Goal: Task Accomplishment & Management: Use online tool/utility

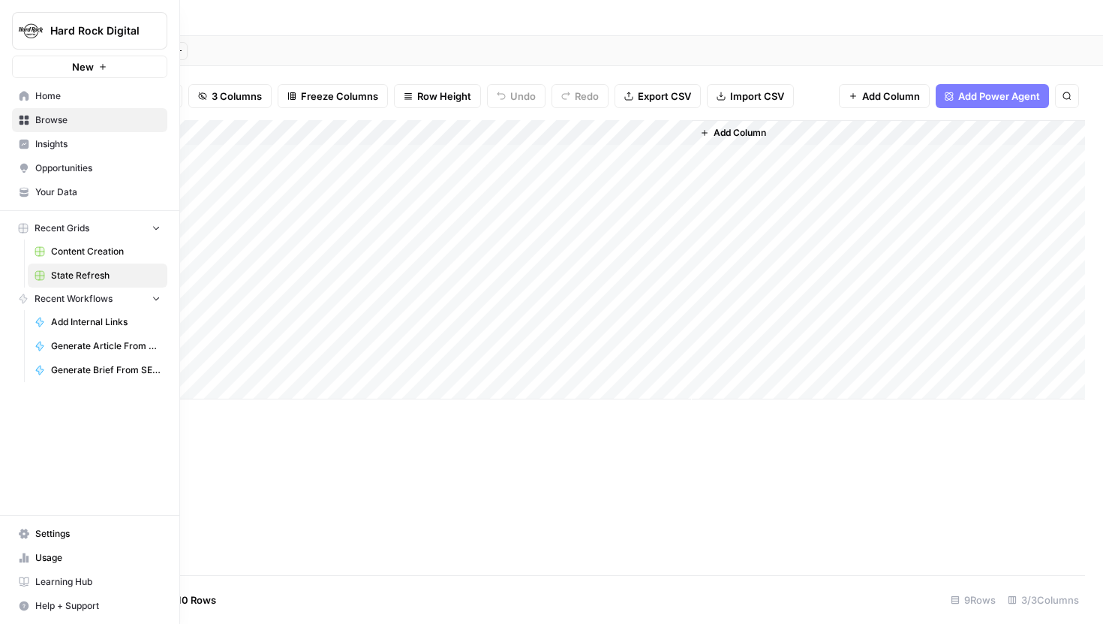
click at [27, 28] on img "Workspace: Hard Rock Digital" at bounding box center [30, 30] width 27 height 27
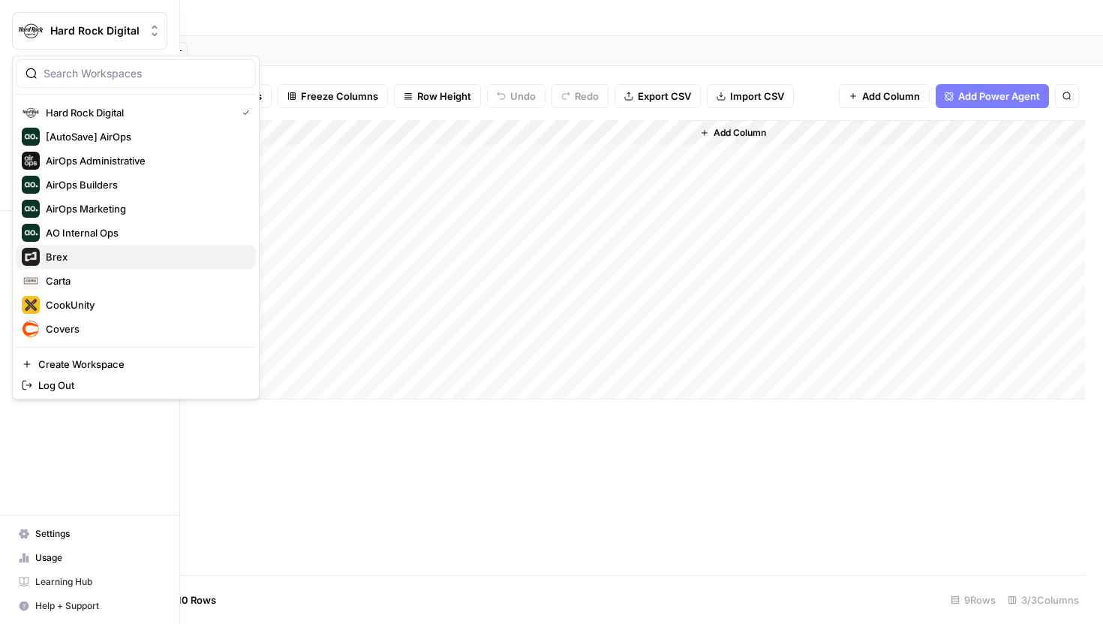
scroll to position [71, 0]
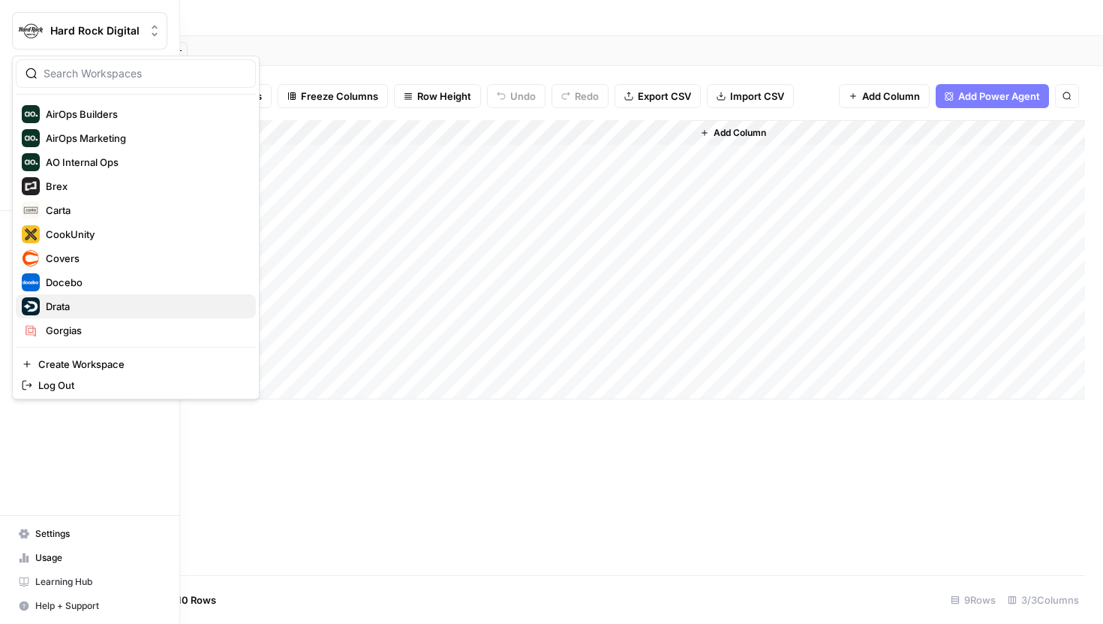
click at [65, 309] on span "Drata" at bounding box center [145, 306] width 198 height 15
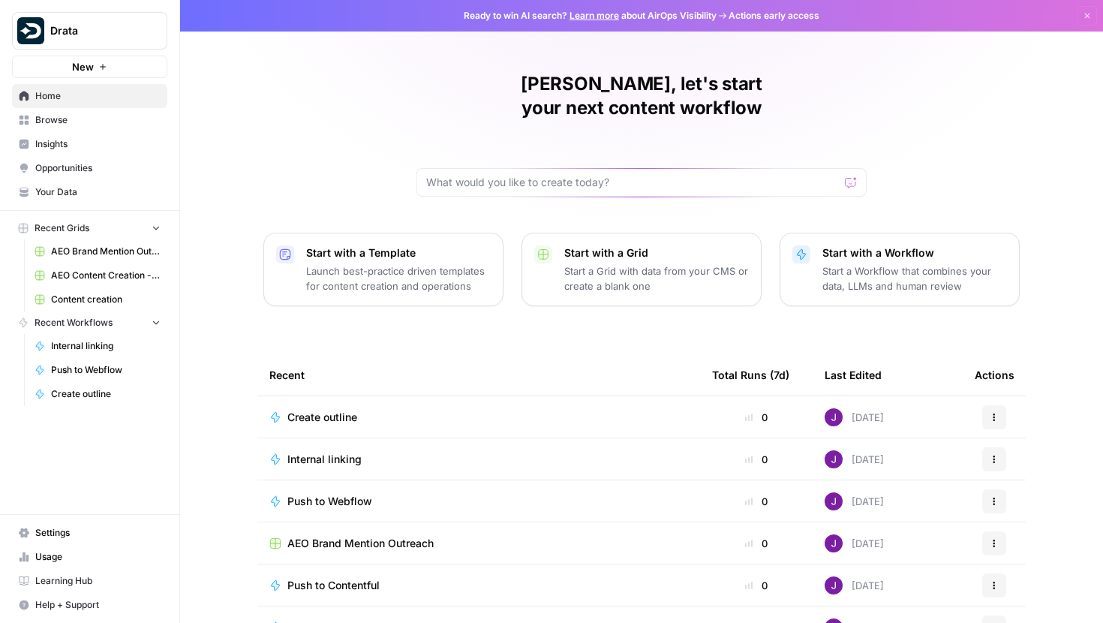
click at [124, 300] on span "Content creation" at bounding box center [106, 300] width 110 height 14
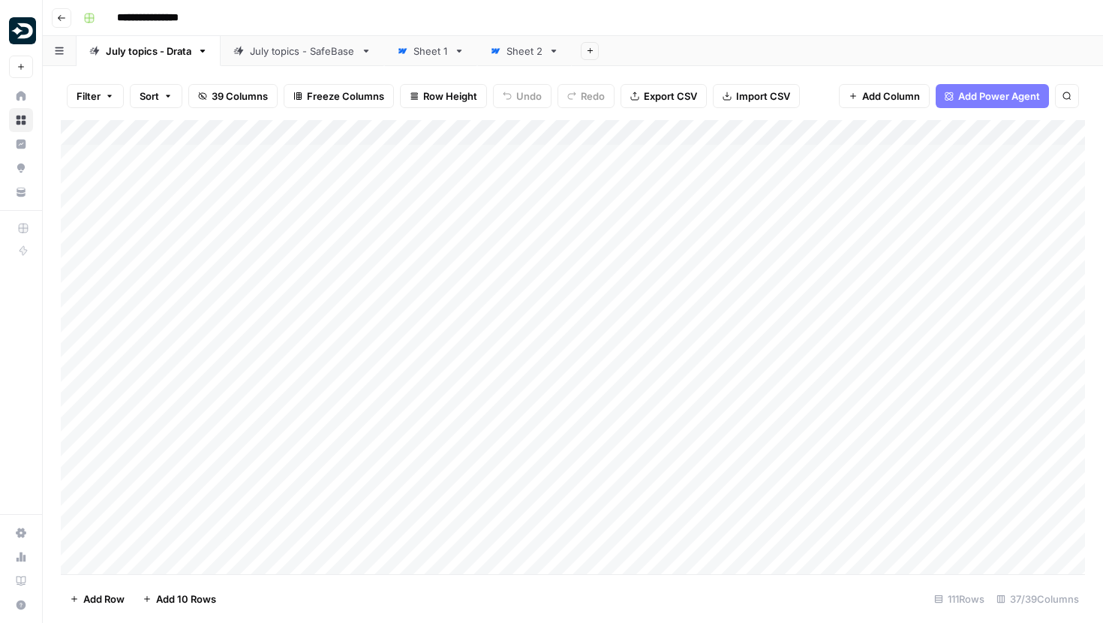
click at [288, 49] on div "July topics - SafeBase" at bounding box center [302, 51] width 105 height 15
click at [558, 125] on div "Add Column" at bounding box center [573, 285] width 1025 height 330
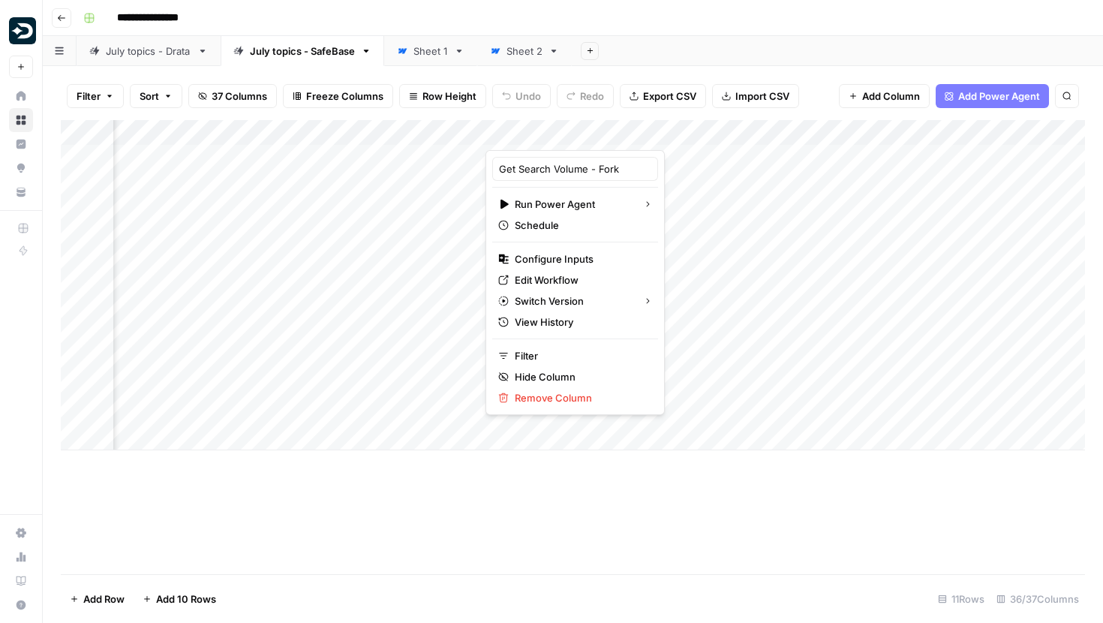
click at [555, 466] on div "Add Column" at bounding box center [573, 347] width 1025 height 454
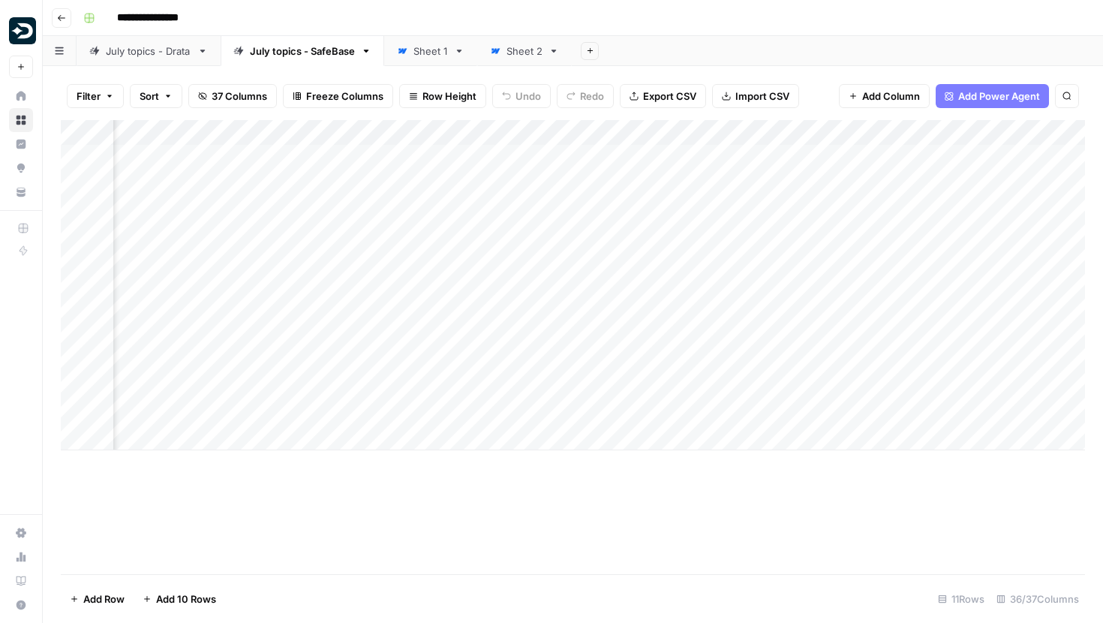
scroll to position [0, 706]
click at [252, 384] on div "Add Column" at bounding box center [573, 285] width 1025 height 330
click at [456, 388] on div "Add Column" at bounding box center [573, 285] width 1025 height 330
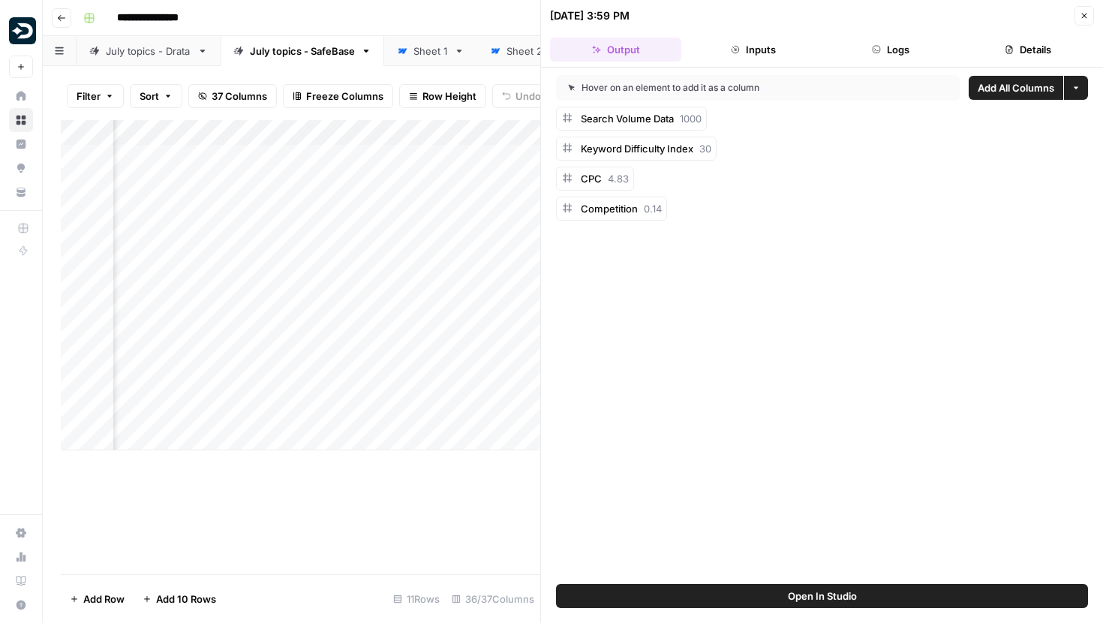
click at [1087, 15] on icon "button" at bounding box center [1084, 15] width 9 height 9
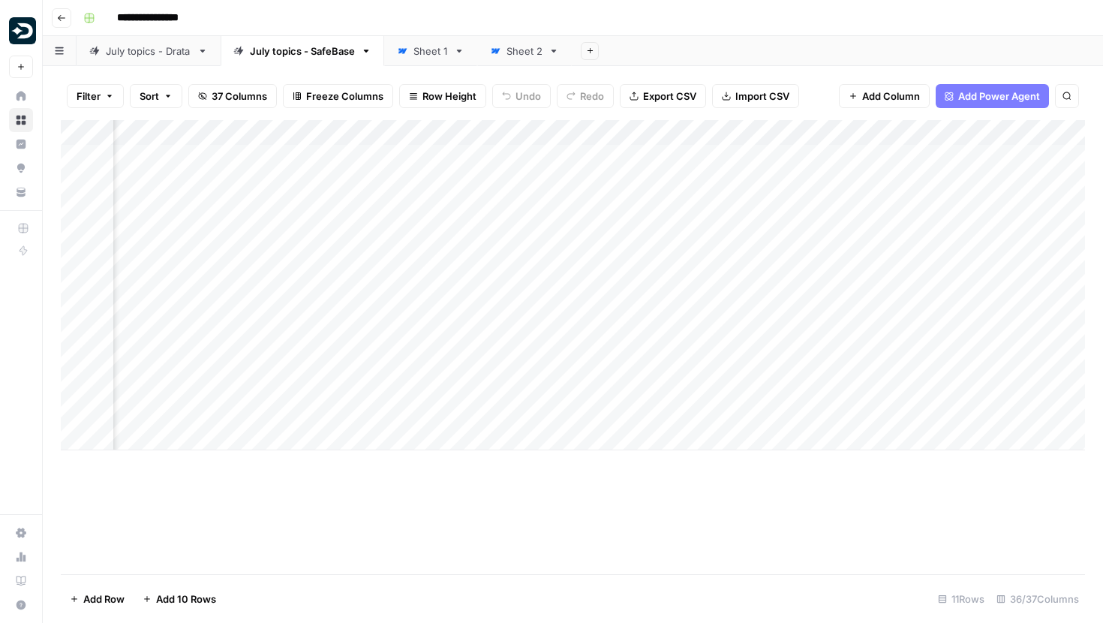
click at [161, 56] on div "July topics - Drata" at bounding box center [149, 51] width 86 height 15
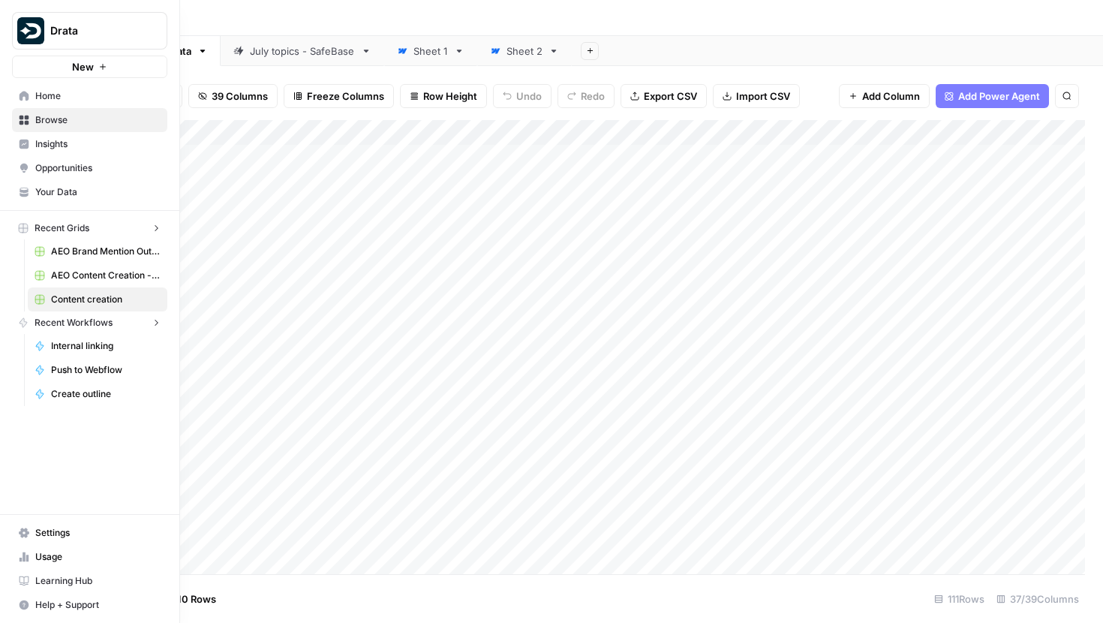
click at [21, 94] on icon at bounding box center [25, 96] width 10 height 10
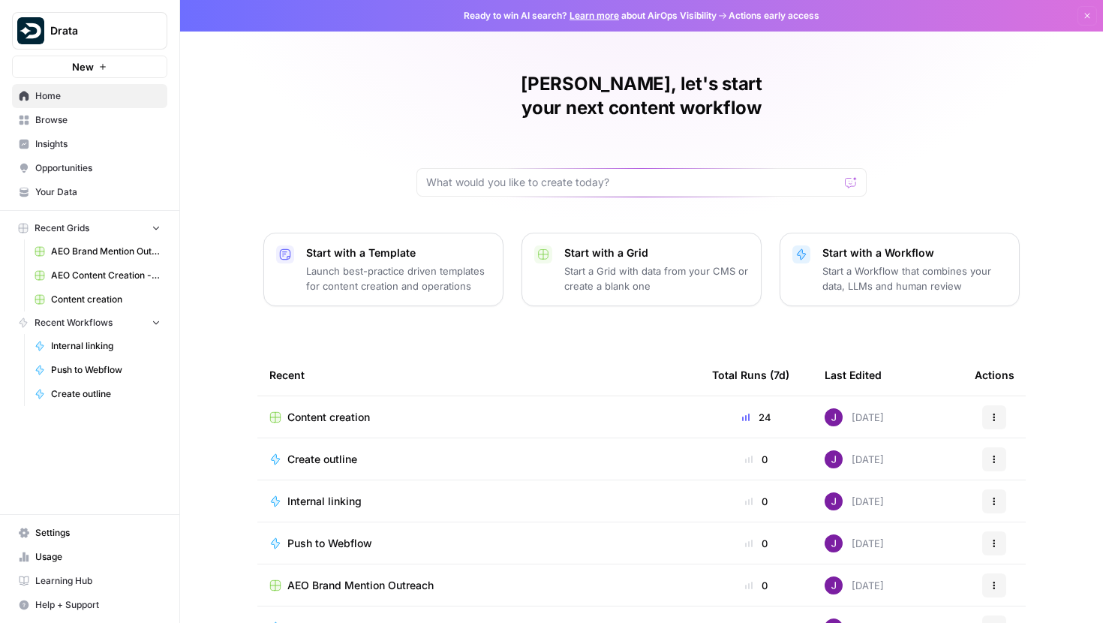
click at [59, 290] on link "Content creation" at bounding box center [98, 299] width 140 height 24
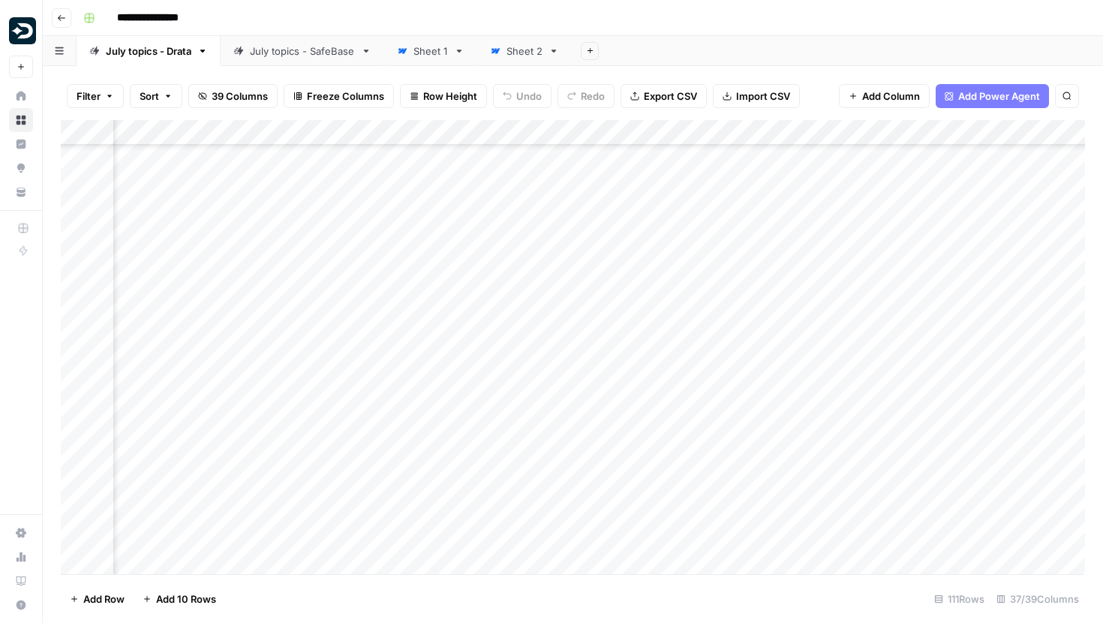
scroll to position [1353, 95]
drag, startPoint x: 167, startPoint y: 250, endPoint x: 254, endPoint y: 250, distance: 87.8
click at [254, 250] on div "Add Column" at bounding box center [573, 347] width 1025 height 454
click at [785, 251] on div "Add Column" at bounding box center [573, 347] width 1025 height 454
click at [241, 248] on div "Add Column" at bounding box center [573, 347] width 1025 height 454
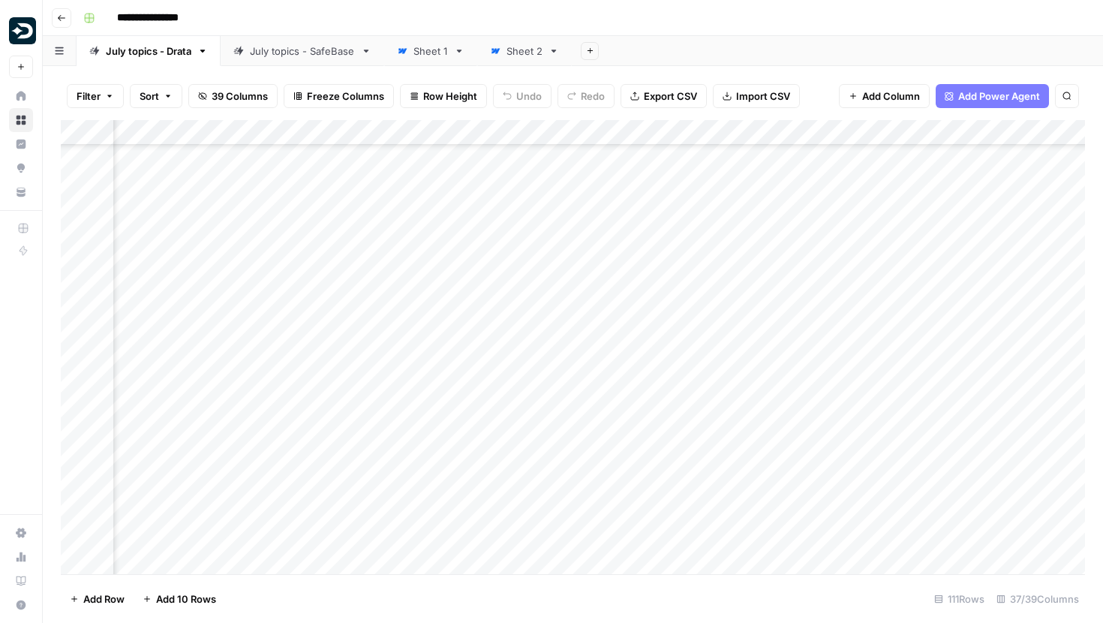
scroll to position [1372, 619]
click at [622, 385] on div "Add Column" at bounding box center [573, 347] width 1025 height 454
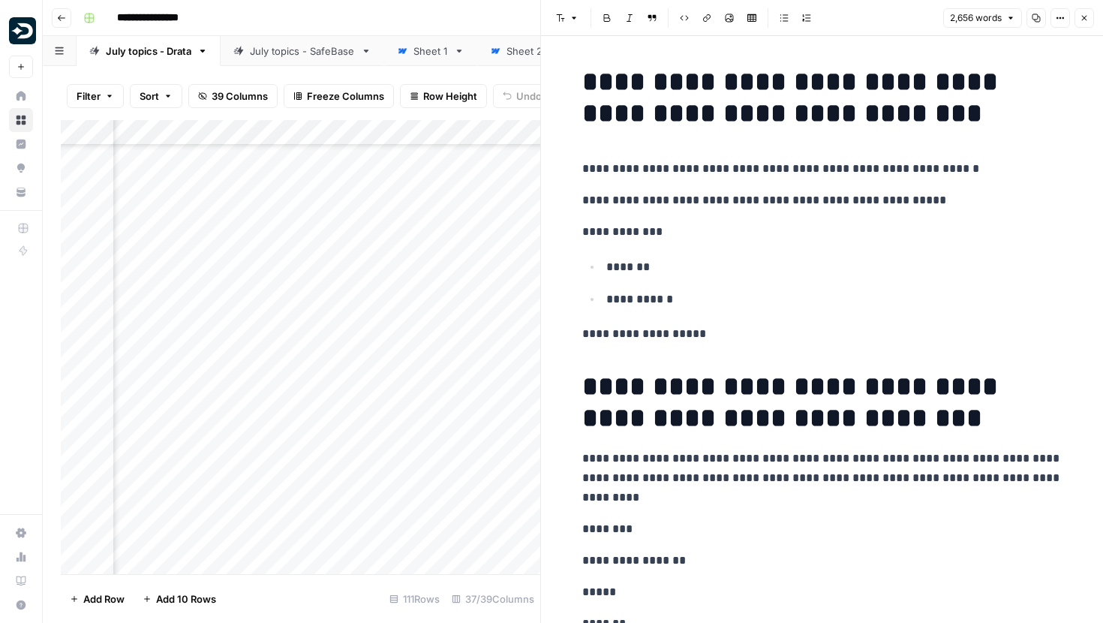
scroll to position [40, 0]
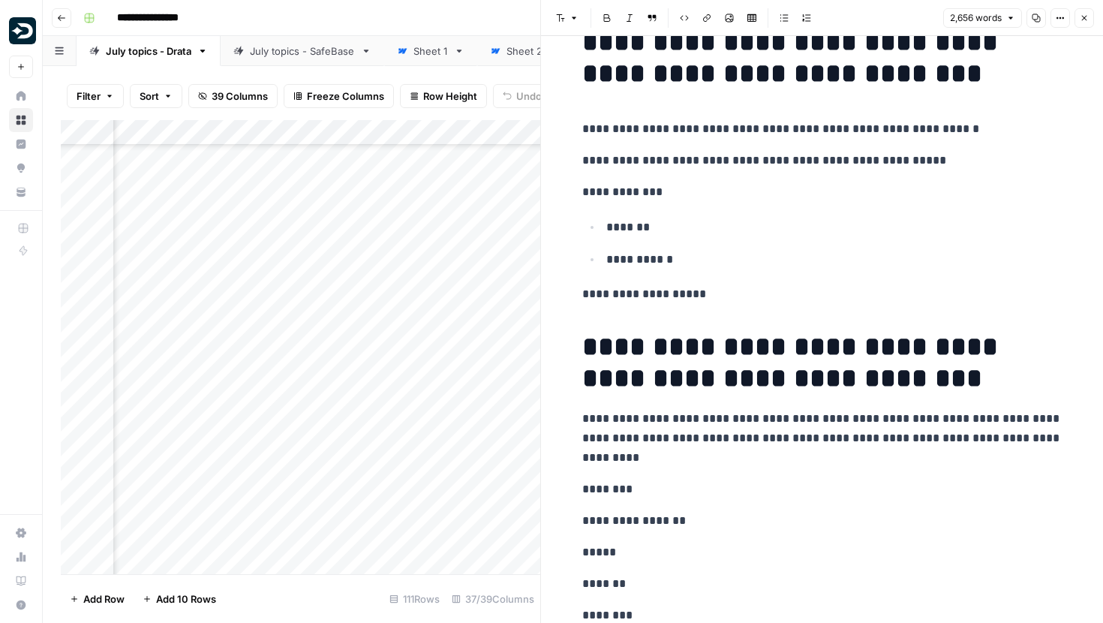
drag, startPoint x: 582, startPoint y: 193, endPoint x: 707, endPoint y: 294, distance: 161.2
click at [676, 257] on p "**********" at bounding box center [835, 260] width 456 height 20
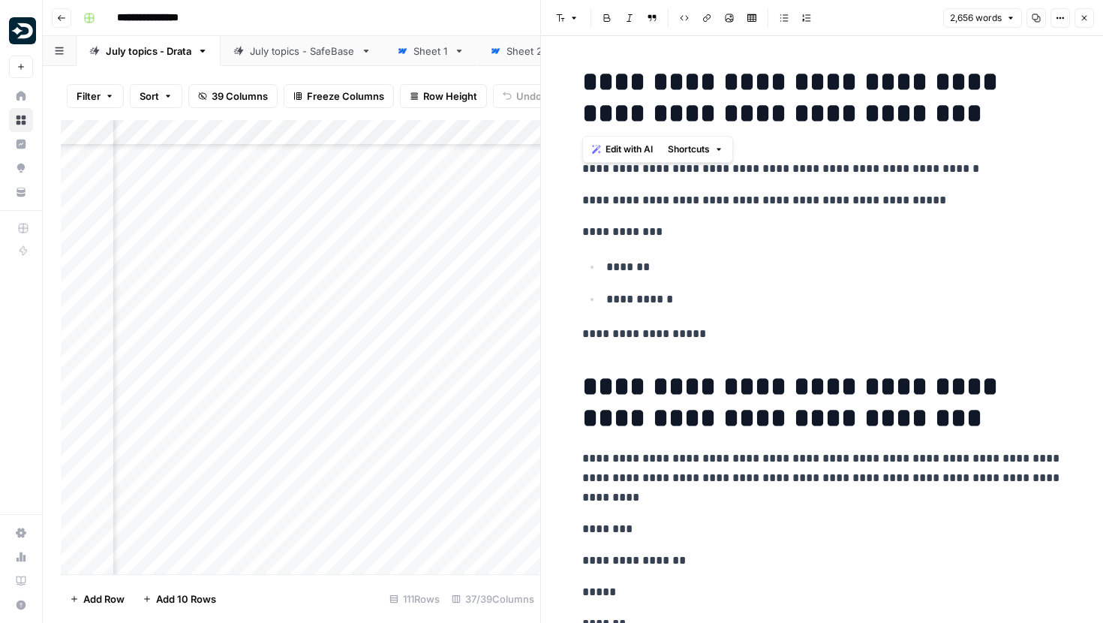
drag, startPoint x: 577, startPoint y: 71, endPoint x: 915, endPoint y: 118, distance: 341.0
click at [915, 118] on h1 "**********" at bounding box center [822, 97] width 480 height 63
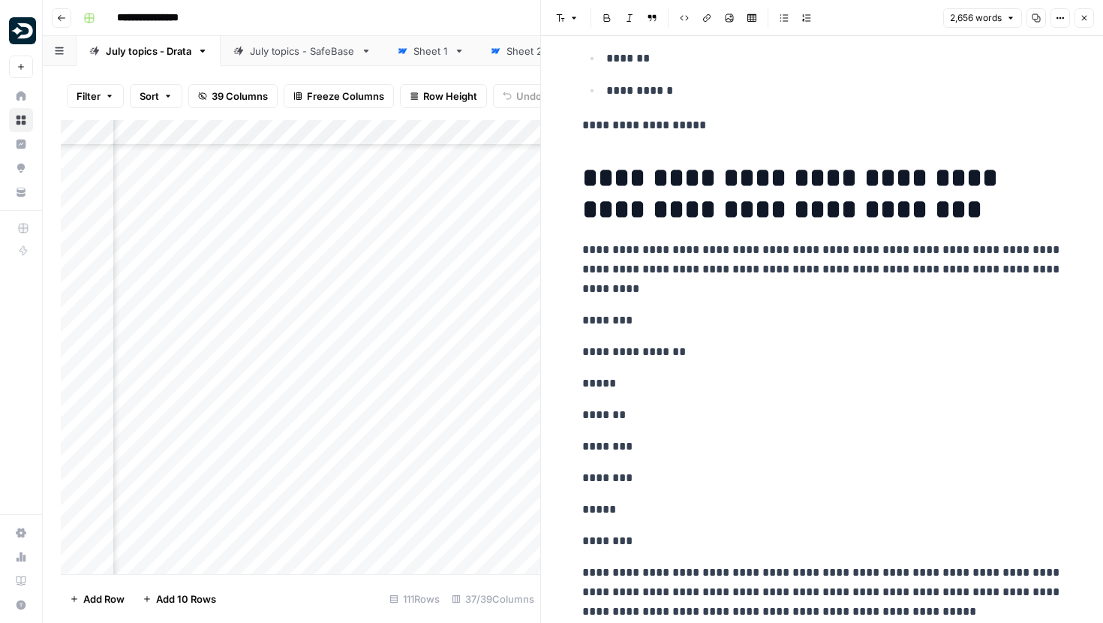
scroll to position [192, 0]
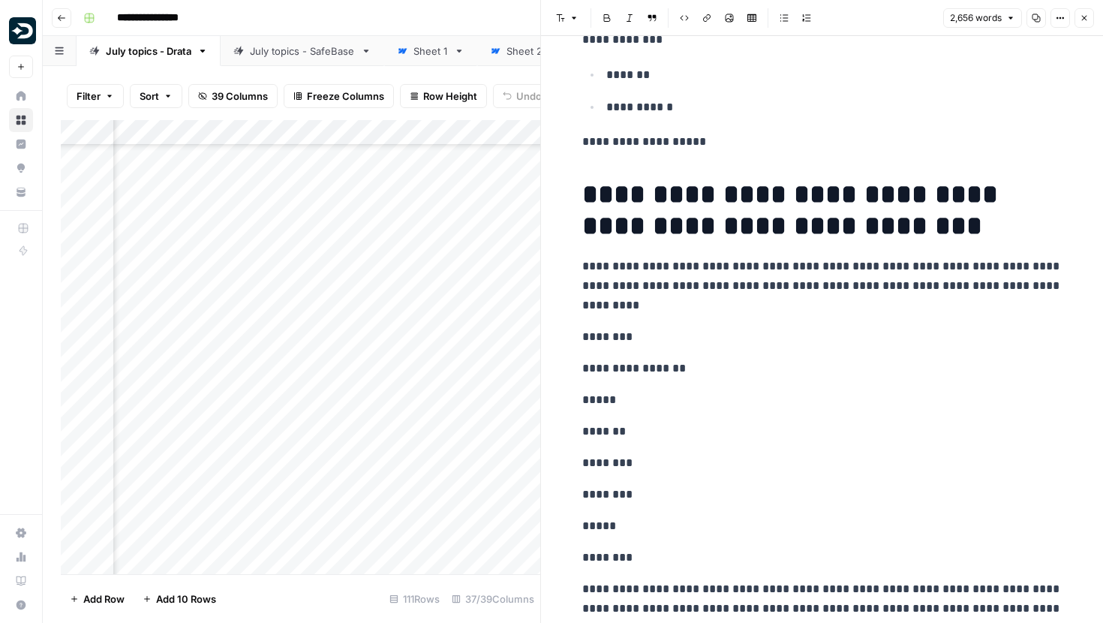
click at [1081, 17] on icon "button" at bounding box center [1084, 18] width 9 height 9
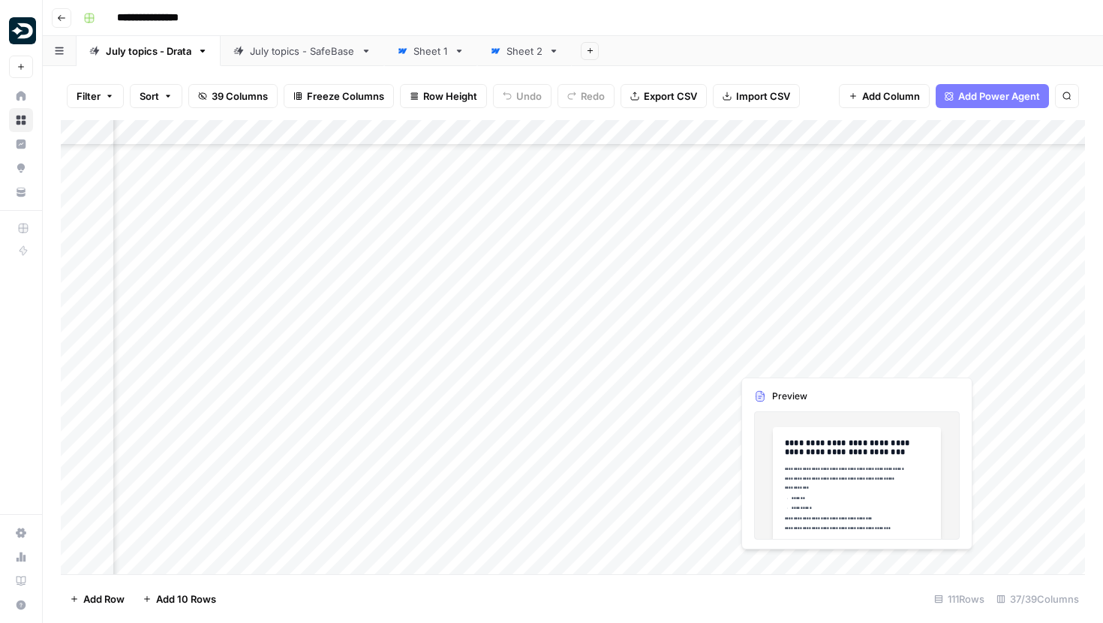
scroll to position [1372, 448]
click at [797, 384] on div "Add Column" at bounding box center [573, 347] width 1025 height 454
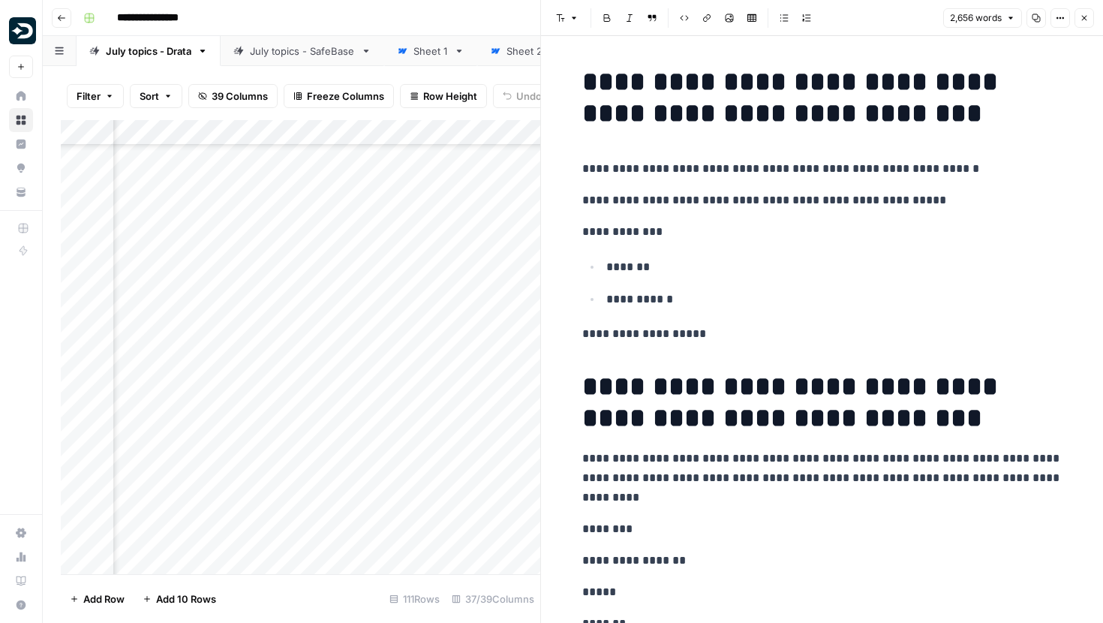
click at [1088, 13] on button "Close" at bounding box center [1085, 18] width 20 height 20
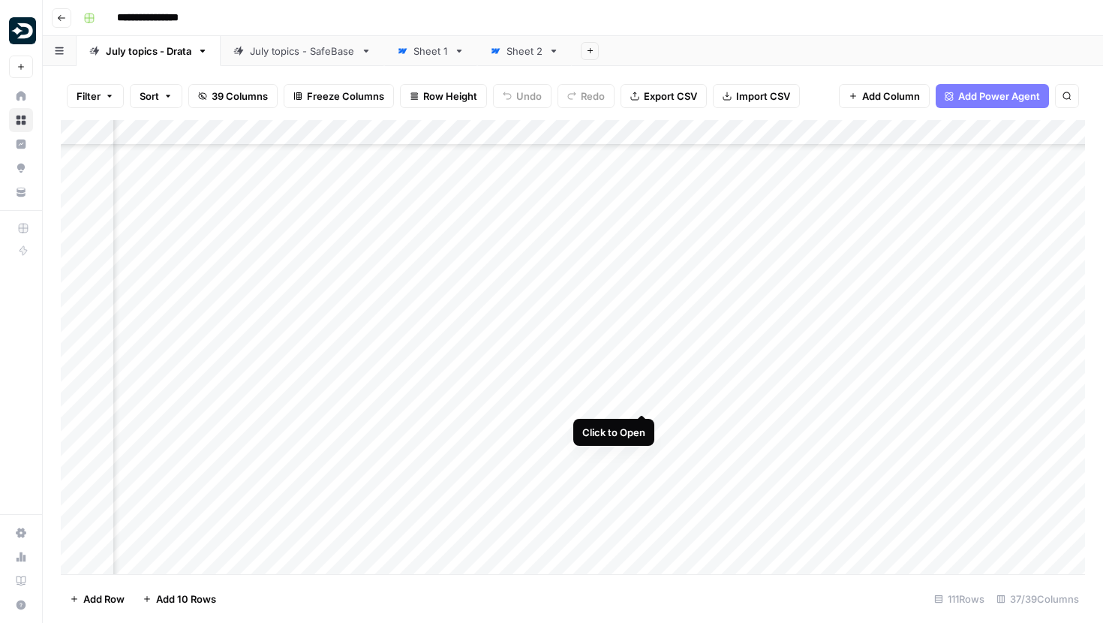
click at [639, 384] on div "Add Column" at bounding box center [573, 347] width 1025 height 454
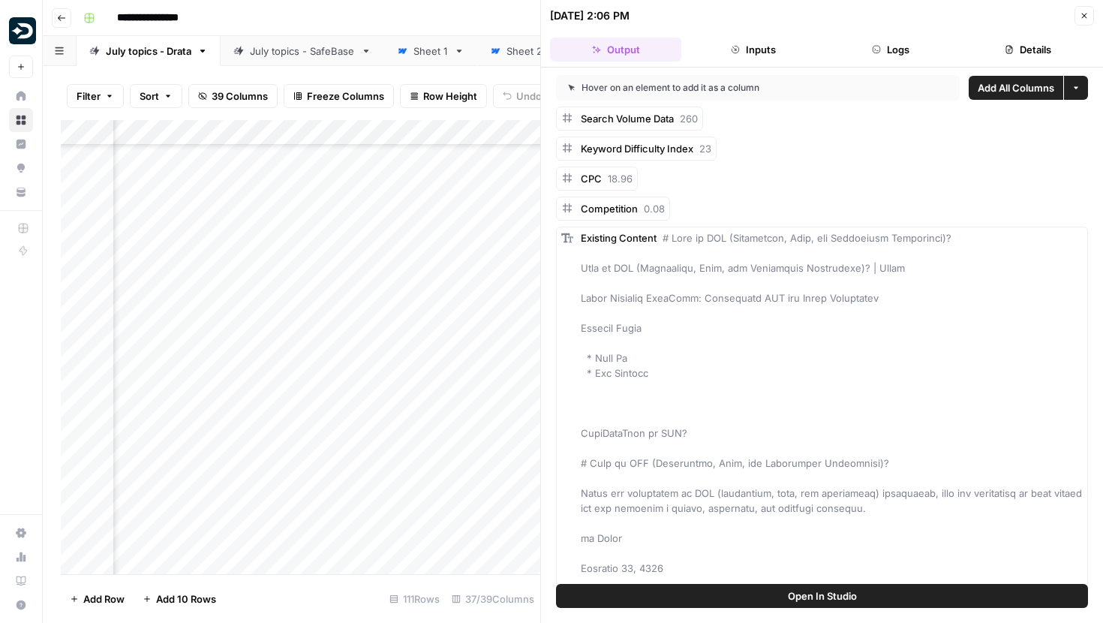
click at [873, 54] on button "Logs" at bounding box center [891, 50] width 131 height 24
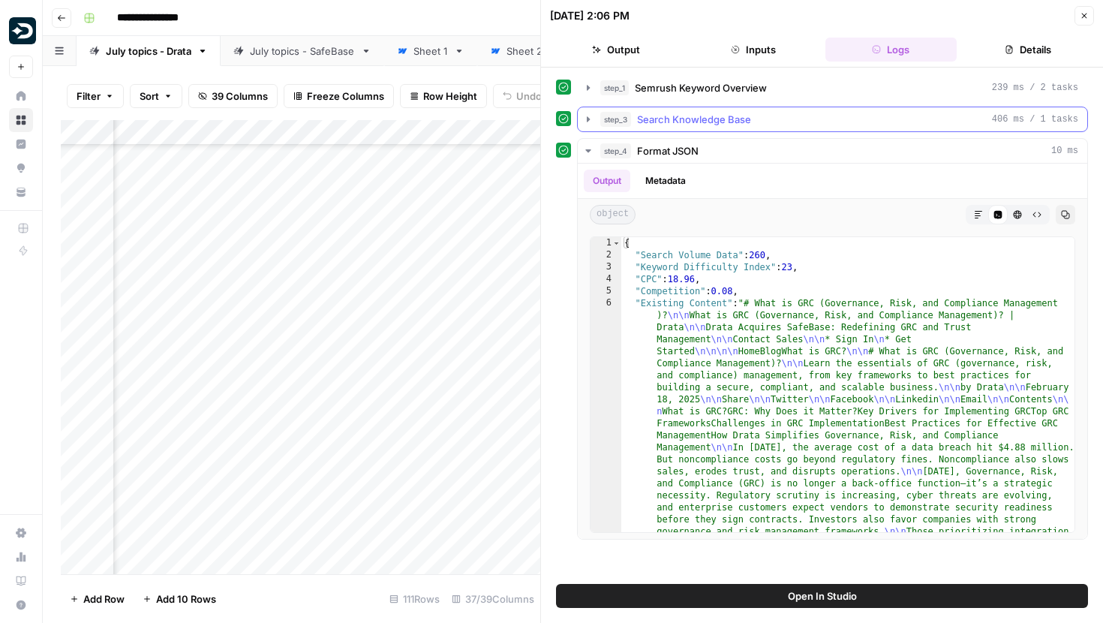
click at [590, 121] on icon "button" at bounding box center [588, 119] width 12 height 12
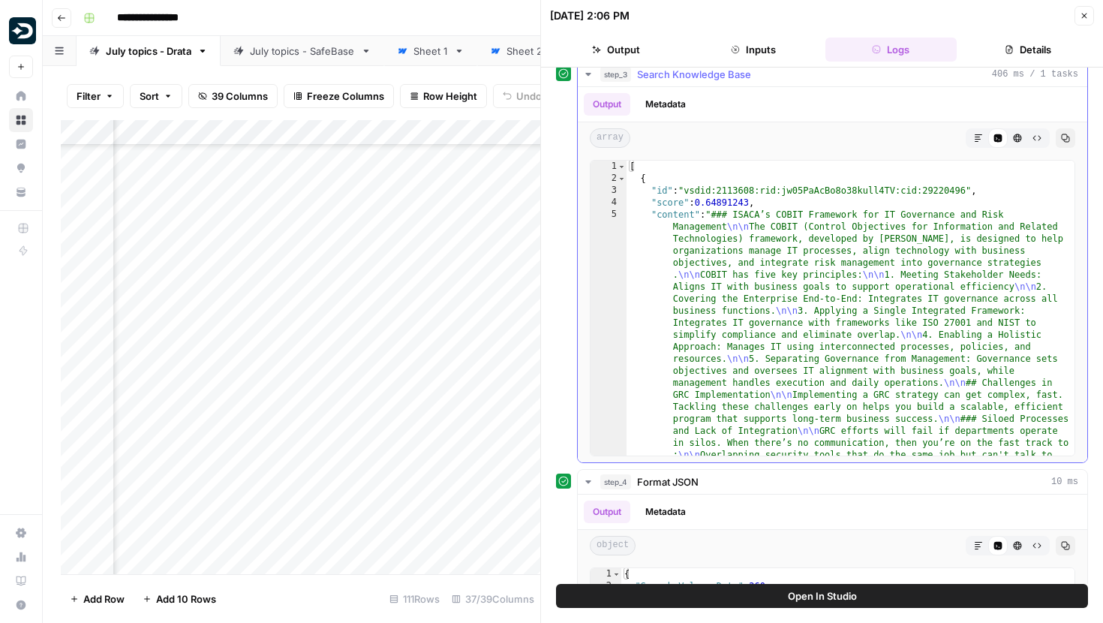
scroll to position [4, 0]
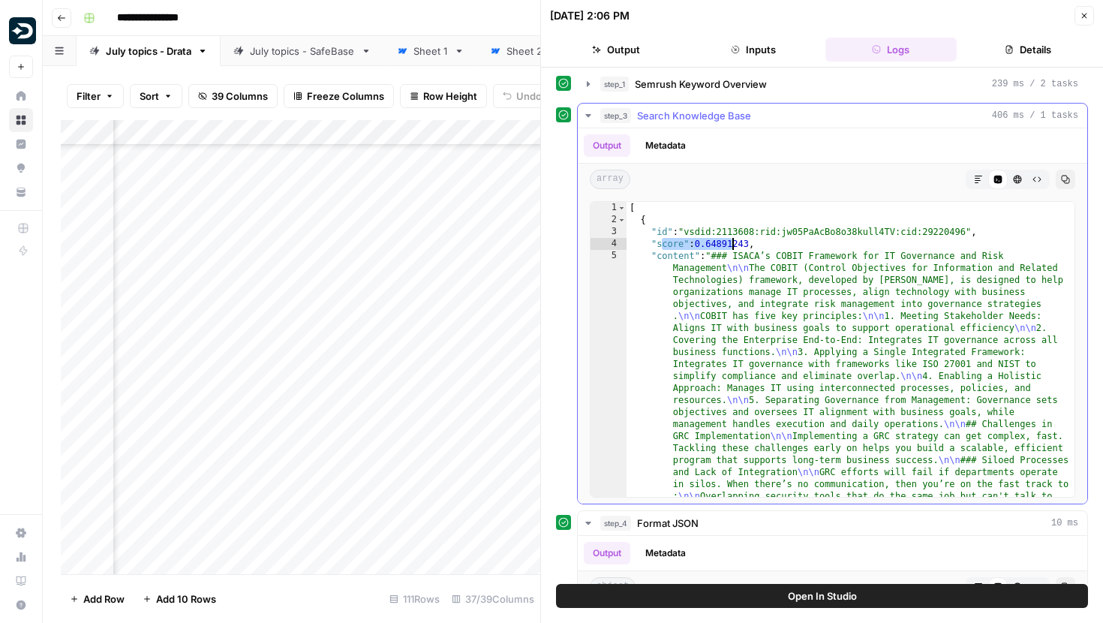
drag, startPoint x: 667, startPoint y: 248, endPoint x: 736, endPoint y: 247, distance: 69.8
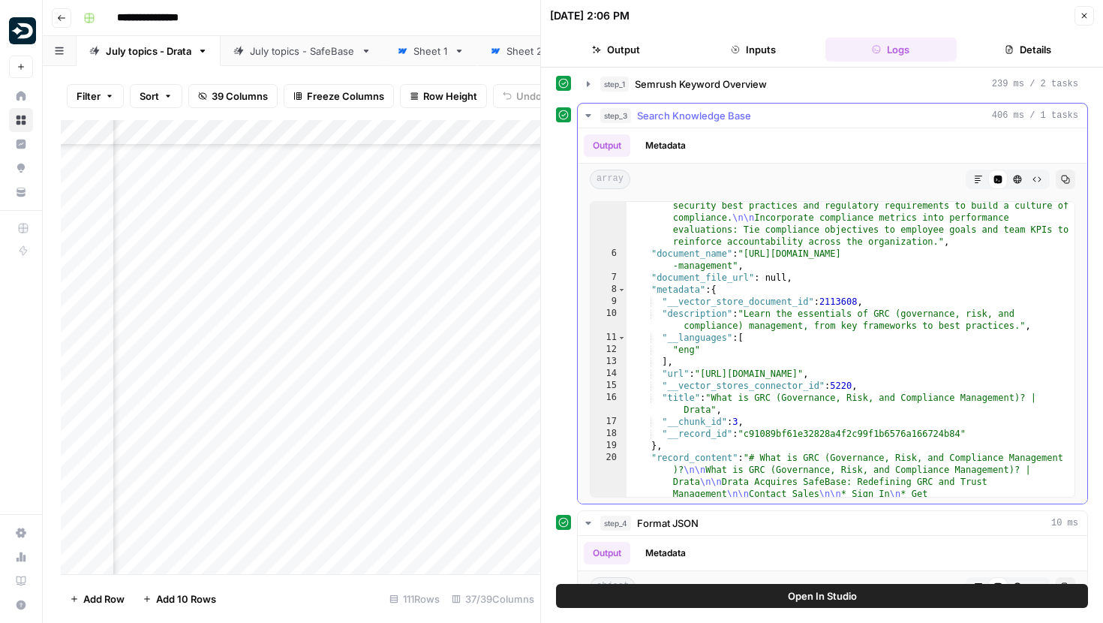
scroll to position [814, 0]
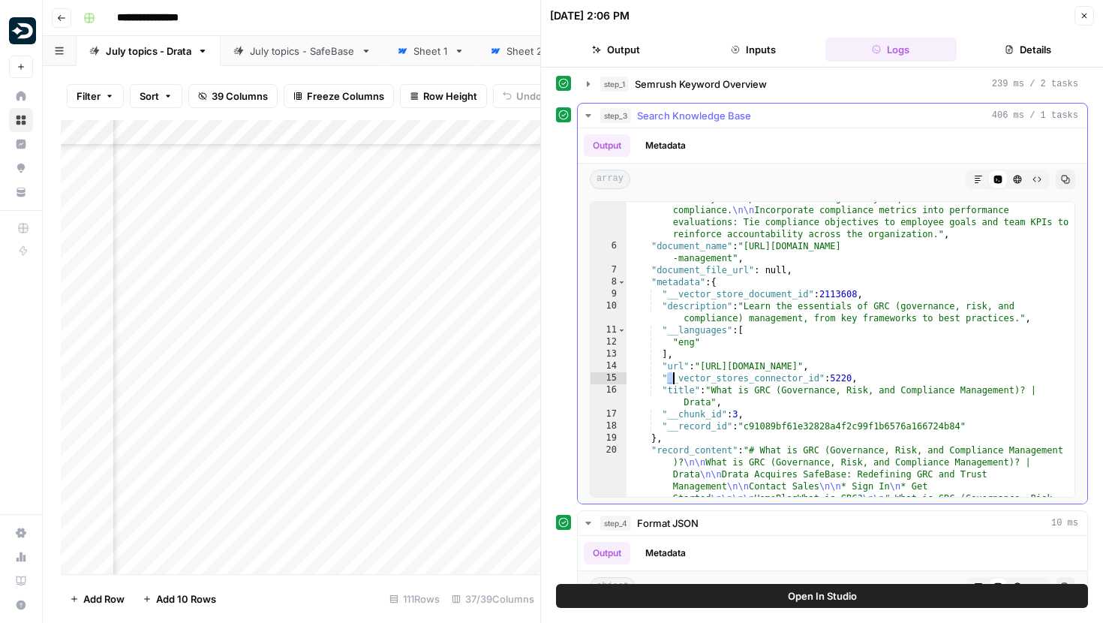
drag, startPoint x: 692, startPoint y: 378, endPoint x: 868, endPoint y: 378, distance: 175.6
drag, startPoint x: 739, startPoint y: 385, endPoint x: 905, endPoint y: 385, distance: 166.6
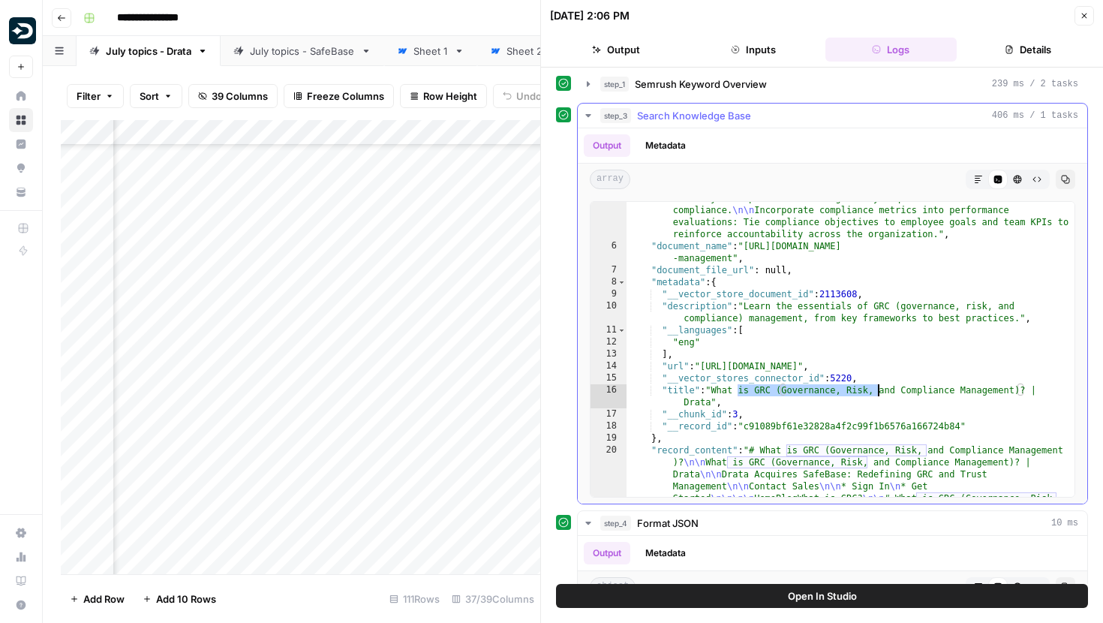
type textarea "**********"
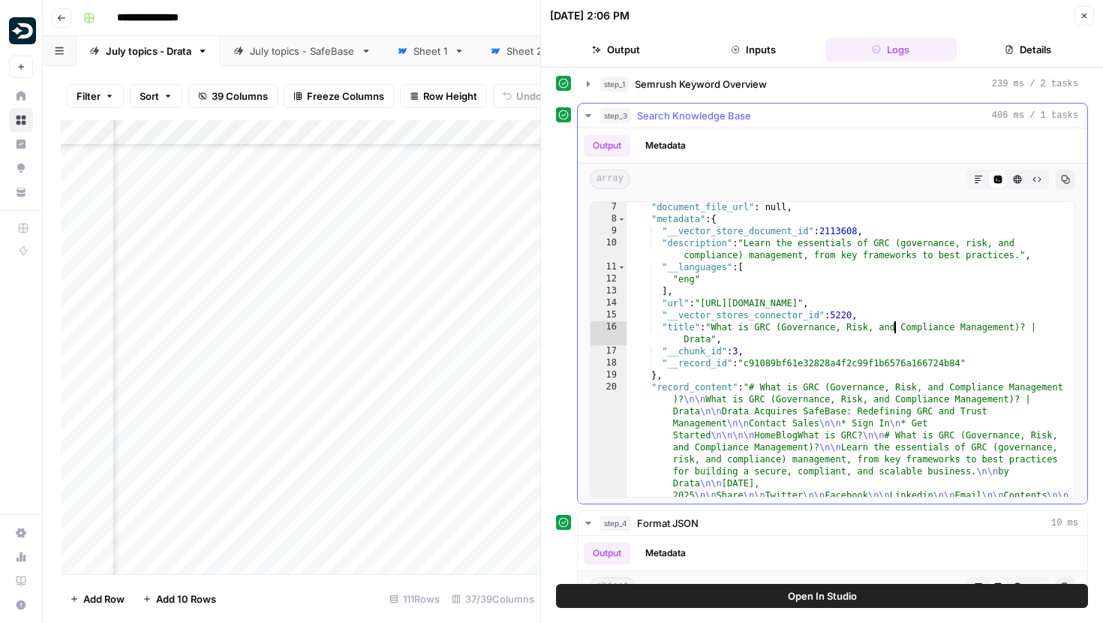
scroll to position [918, 0]
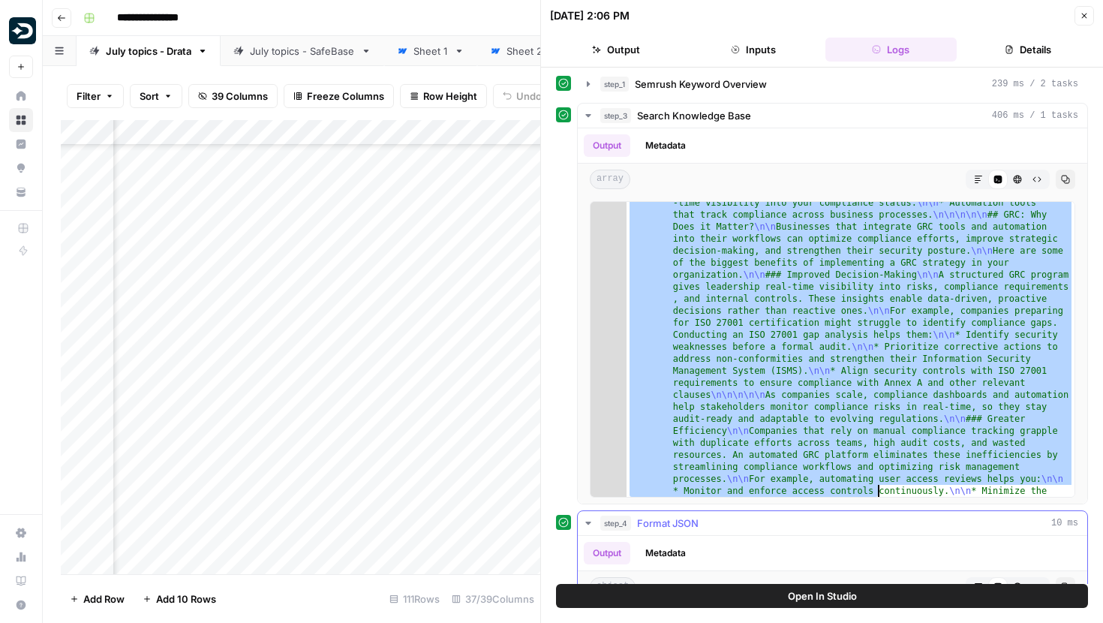
drag, startPoint x: 670, startPoint y: 220, endPoint x: 878, endPoint y: 531, distance: 374.5
click at [878, 531] on div "**********" at bounding box center [822, 491] width 532 height 841
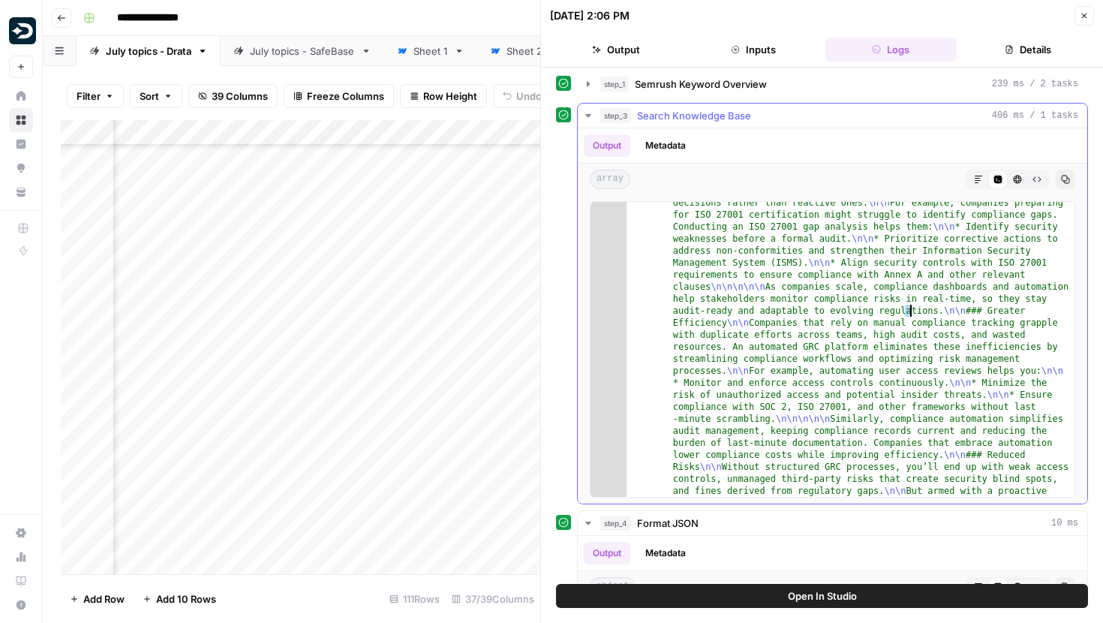
click at [1082, 22] on button "Close" at bounding box center [1085, 16] width 20 height 20
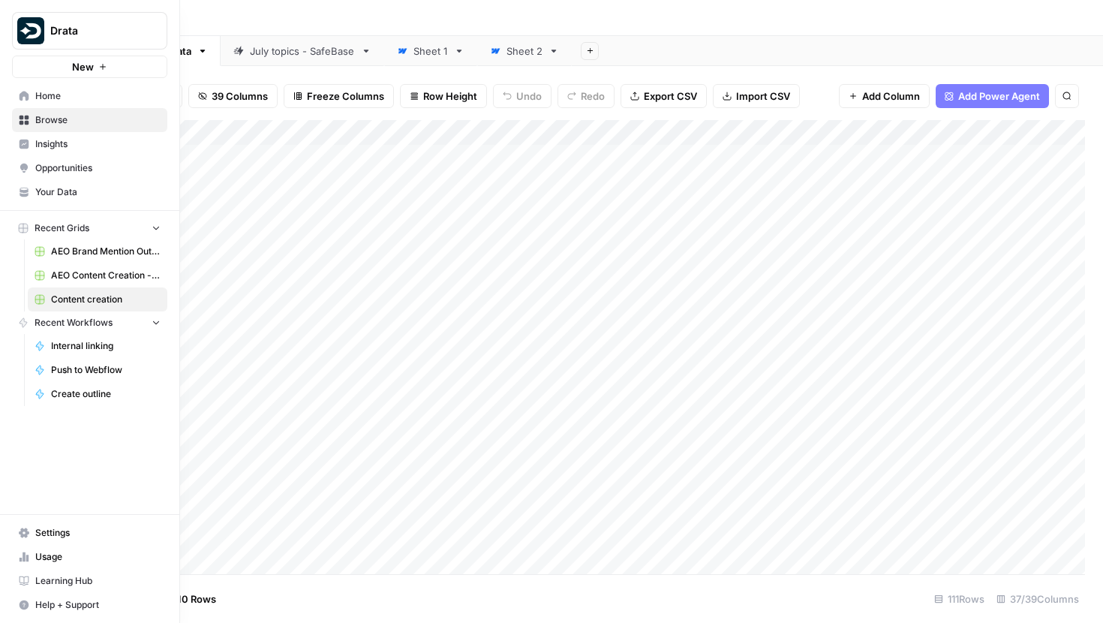
click at [35, 143] on link "Insights" at bounding box center [89, 144] width 155 height 24
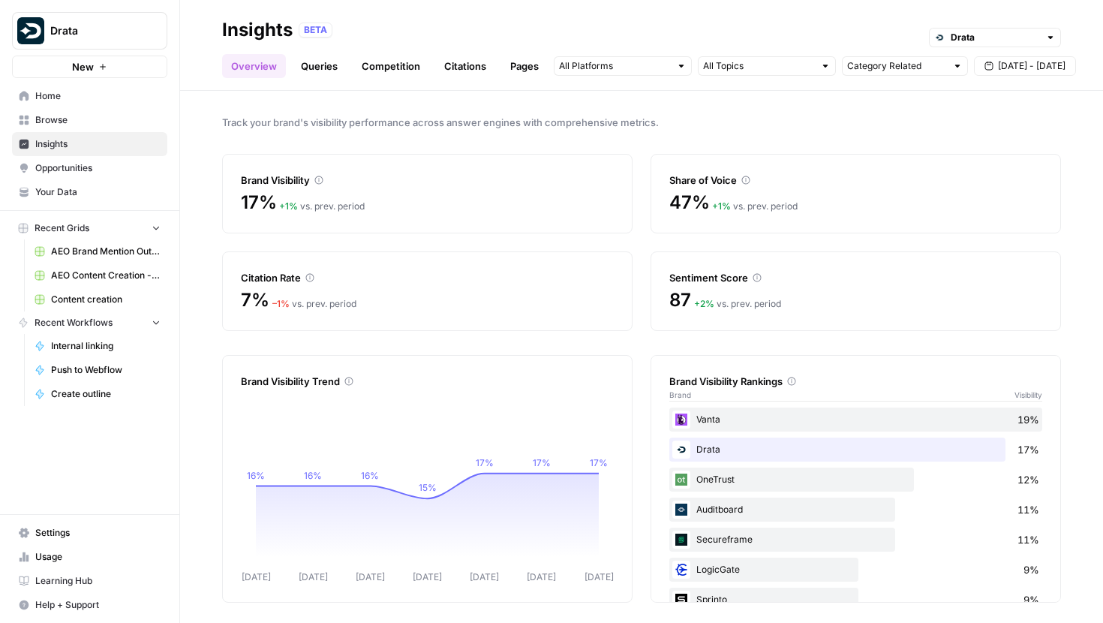
click at [317, 83] on header "Insights BETA Drata Overview Queries Competition Citations Pages Category Relat…" at bounding box center [641, 45] width 923 height 91
click at [319, 59] on link "Queries" at bounding box center [319, 66] width 55 height 24
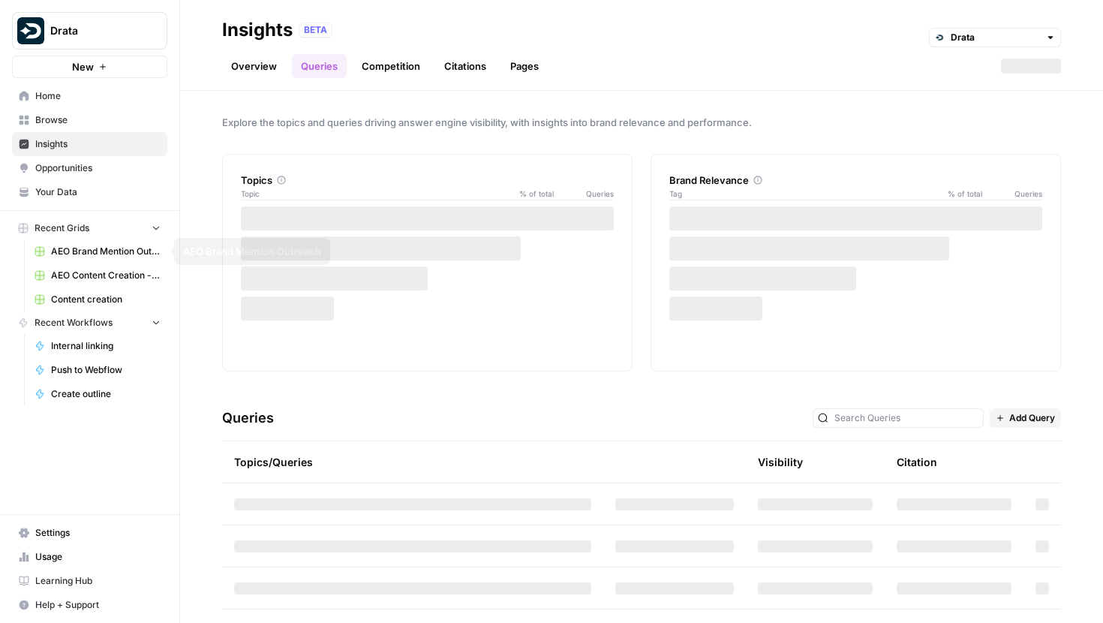
click at [91, 293] on span "Content creation" at bounding box center [106, 300] width 110 height 14
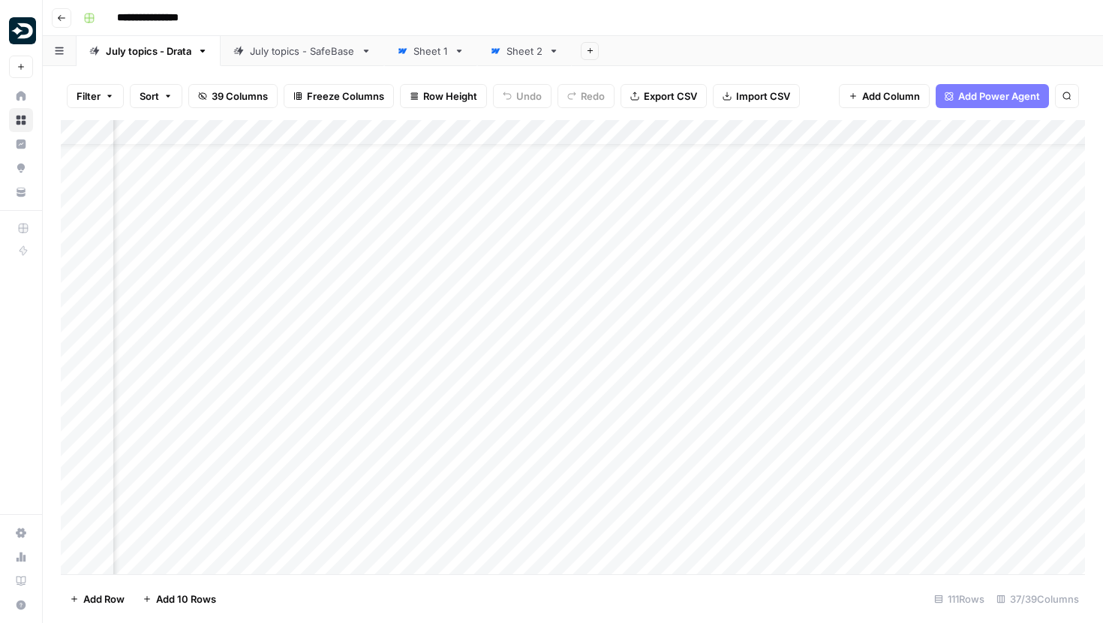
scroll to position [36, 245]
click at [815, 122] on div "Add Column" at bounding box center [573, 347] width 1025 height 454
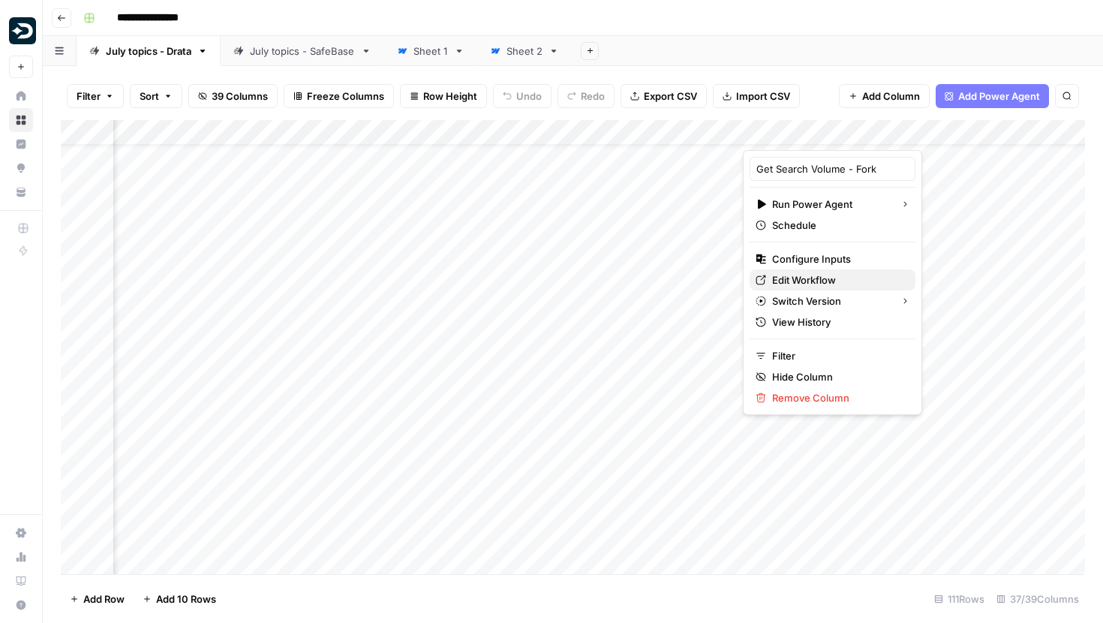
click at [793, 281] on span "Edit Workflow" at bounding box center [837, 279] width 131 height 15
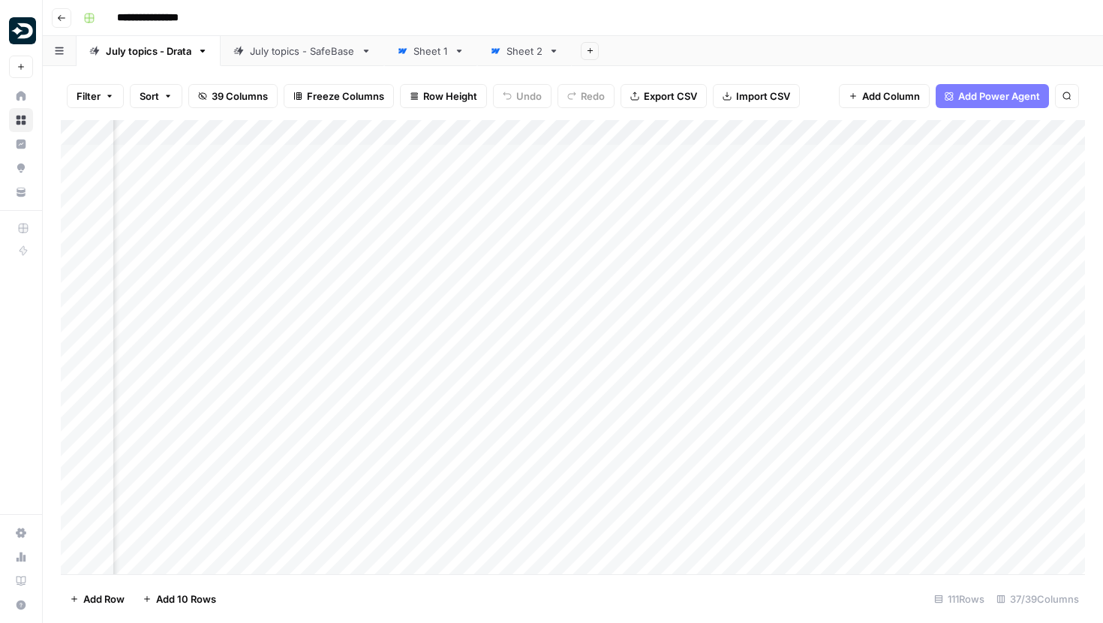
scroll to position [0, 785]
click at [325, 154] on div "Add Column" at bounding box center [573, 347] width 1025 height 454
click at [384, 138] on div "Add Column" at bounding box center [573, 347] width 1025 height 454
click at [439, 167] on input "Existing Content" at bounding box center [428, 168] width 152 height 15
drag, startPoint x: 439, startPoint y: 167, endPoint x: 344, endPoint y: 167, distance: 95.3
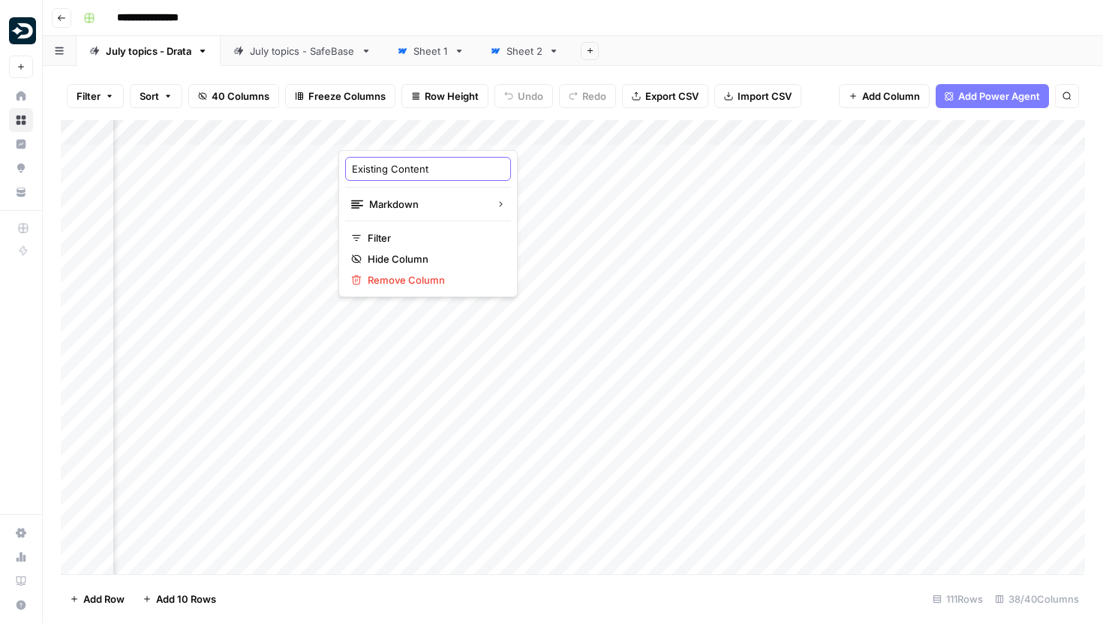
click at [344, 167] on div "Existing Content Markdown Filter Hide Column Remove Column" at bounding box center [428, 223] width 179 height 147
click at [440, 162] on input "Existing Content" at bounding box center [428, 168] width 152 height 15
type input "Existing Content URL"
click at [402, 157] on div "Add Column" at bounding box center [573, 347] width 1025 height 454
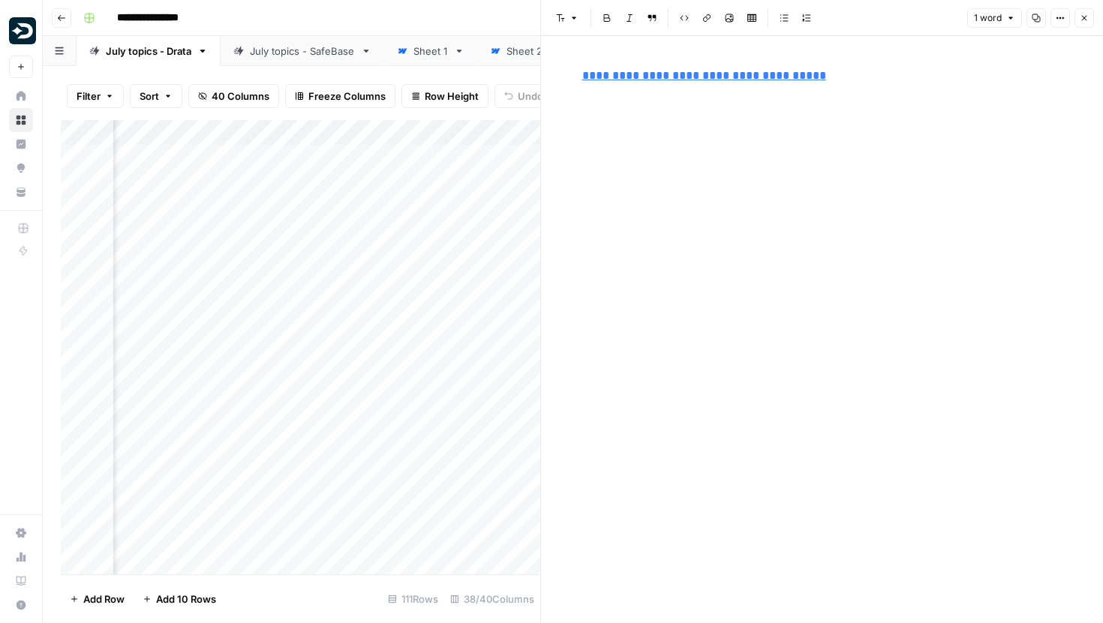
click at [1075, 16] on button "Close" at bounding box center [1085, 18] width 20 height 20
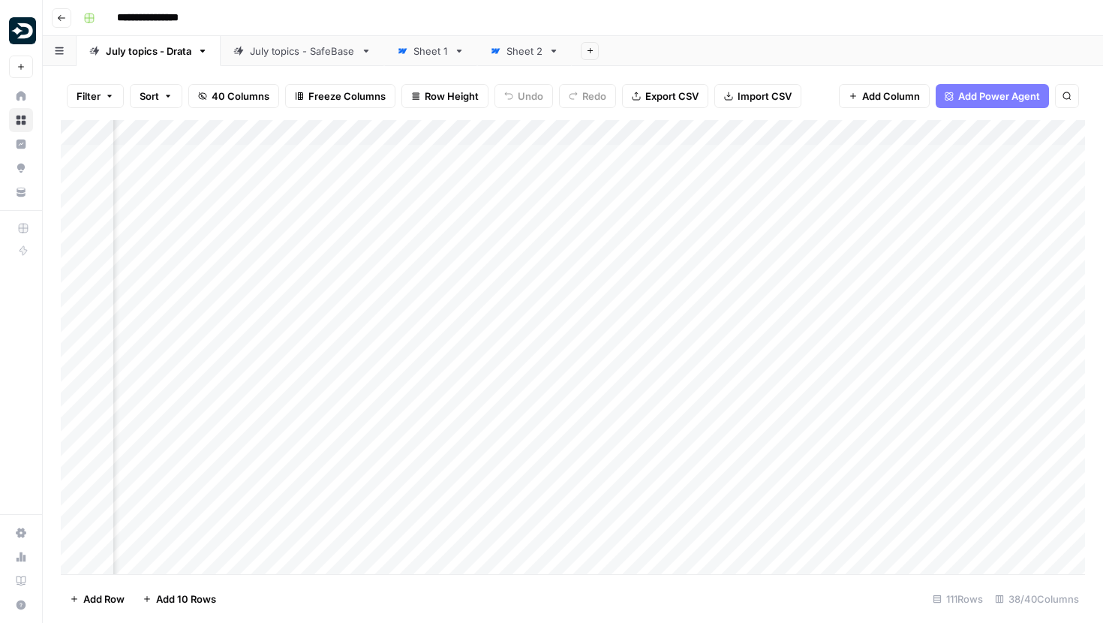
click at [465, 131] on div "Add Column" at bounding box center [573, 347] width 1025 height 454
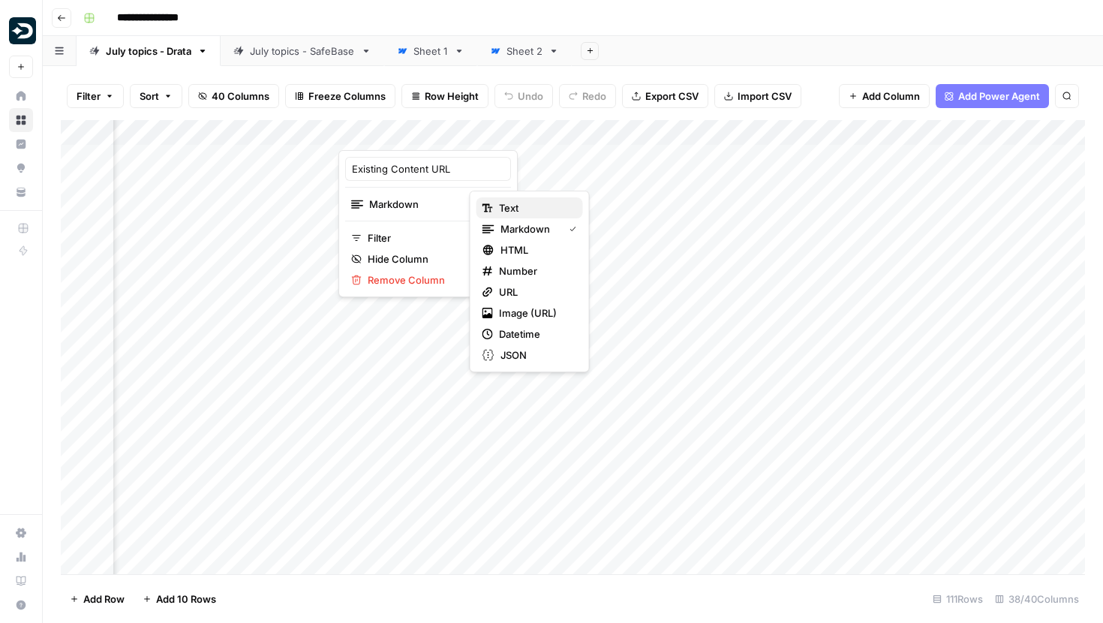
click at [497, 200] on div "Text" at bounding box center [530, 207] width 95 height 15
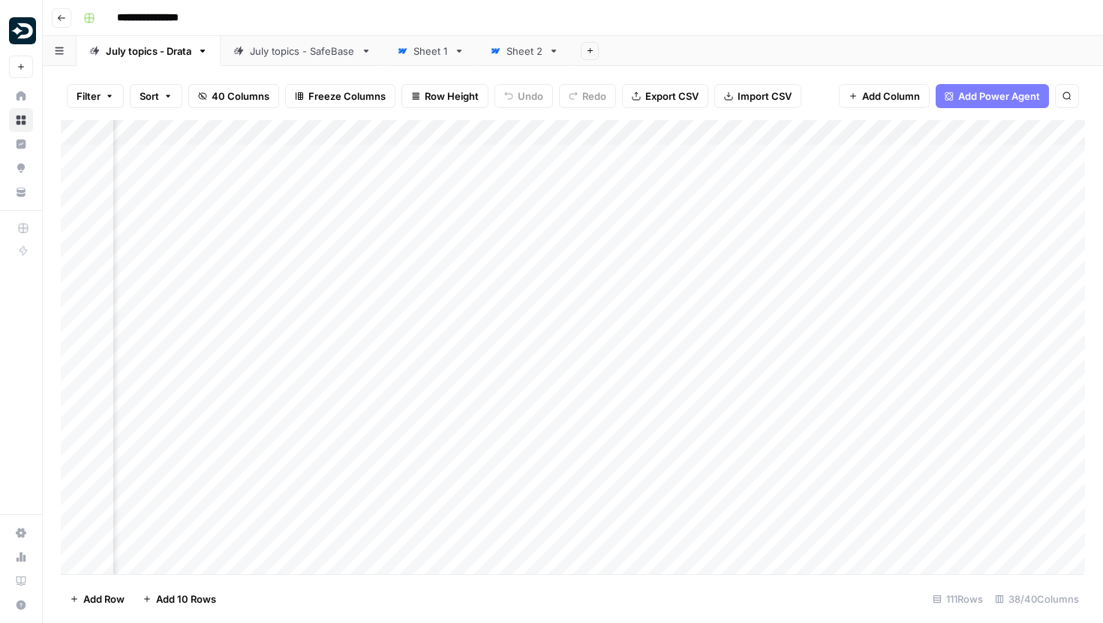
click at [393, 298] on div "Add Column" at bounding box center [573, 347] width 1025 height 454
click at [412, 177] on div "Add Column" at bounding box center [573, 347] width 1025 height 454
click at [422, 202] on div "Add Column" at bounding box center [573, 347] width 1025 height 454
click at [303, 154] on div "Add Column" at bounding box center [573, 347] width 1025 height 454
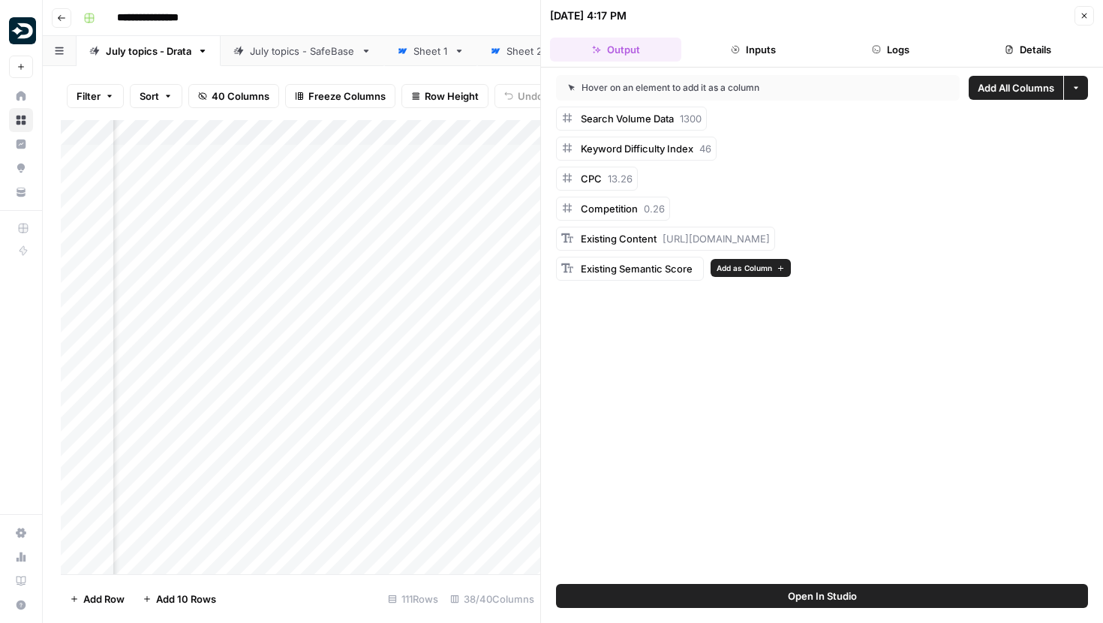
click at [734, 265] on span "Add as Column" at bounding box center [745, 268] width 56 height 12
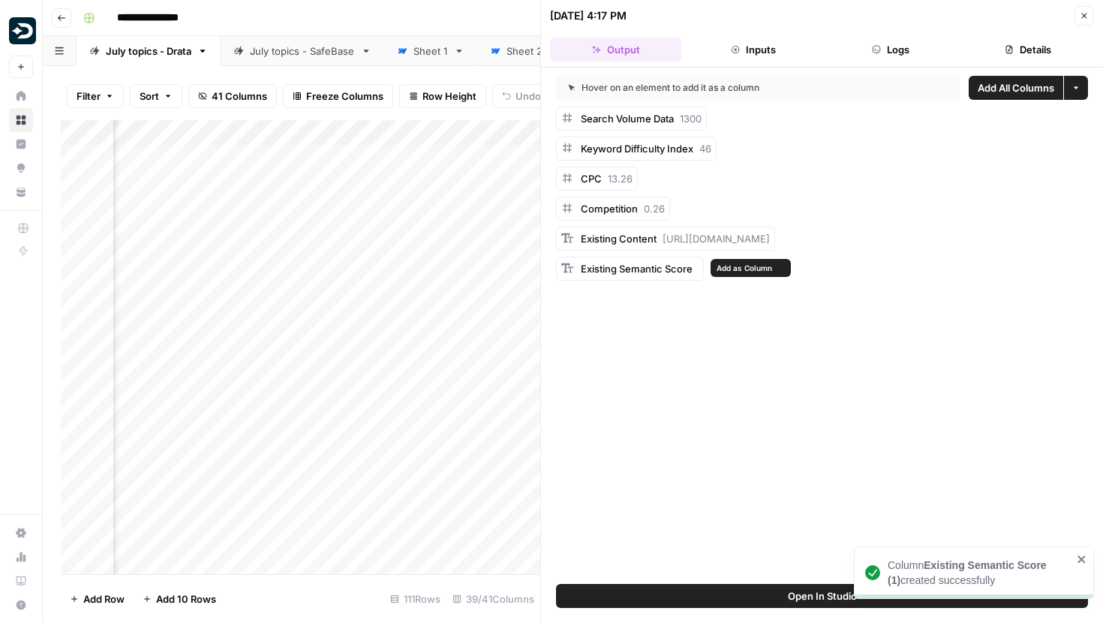
scroll to position [0, 832]
click at [1079, 18] on button "Close" at bounding box center [1085, 16] width 20 height 20
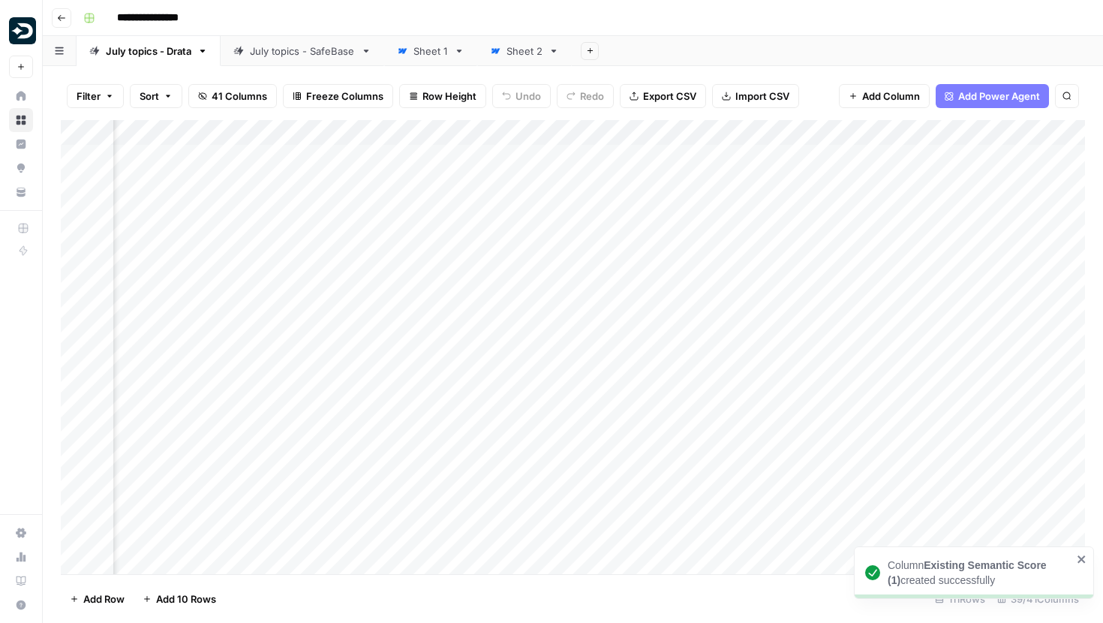
click at [260, 159] on div "Add Column" at bounding box center [573, 347] width 1025 height 454
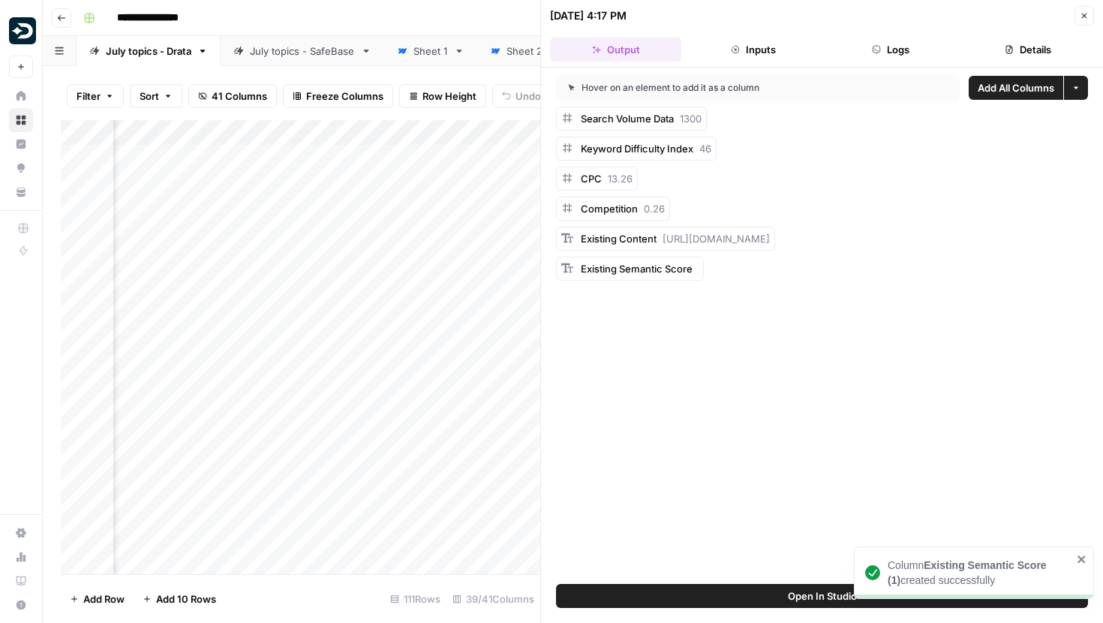
click at [870, 50] on button "Logs" at bounding box center [891, 50] width 131 height 24
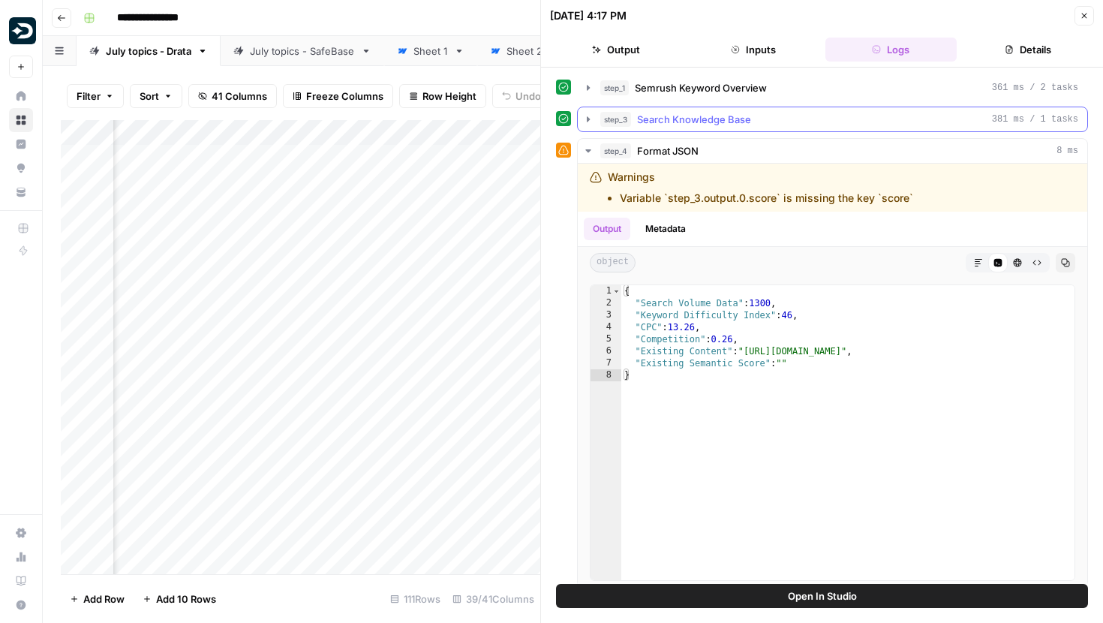
click at [589, 117] on icon "button" at bounding box center [588, 119] width 12 height 12
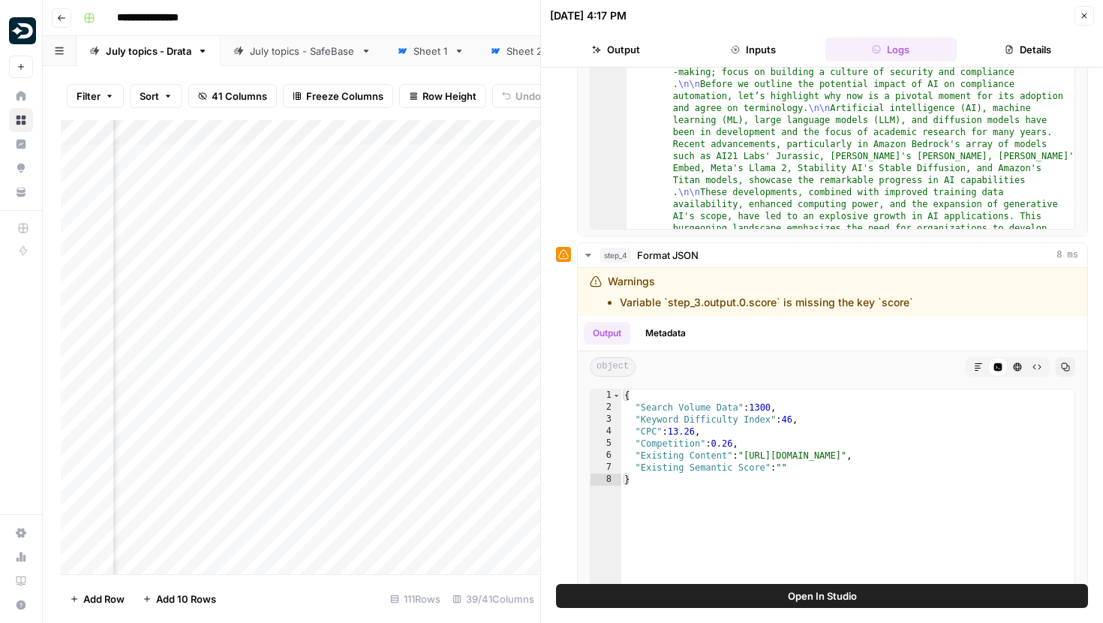
scroll to position [301, 0]
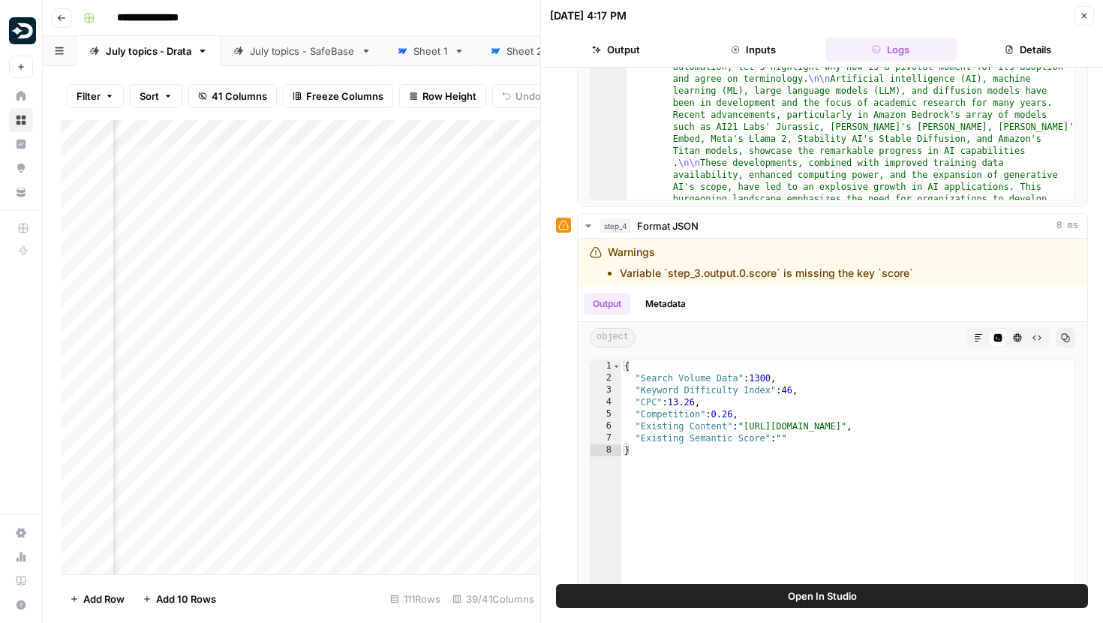
click at [778, 595] on button "Open In Studio" at bounding box center [822, 596] width 532 height 24
click at [278, 155] on div "Add Column" at bounding box center [301, 347] width 480 height 454
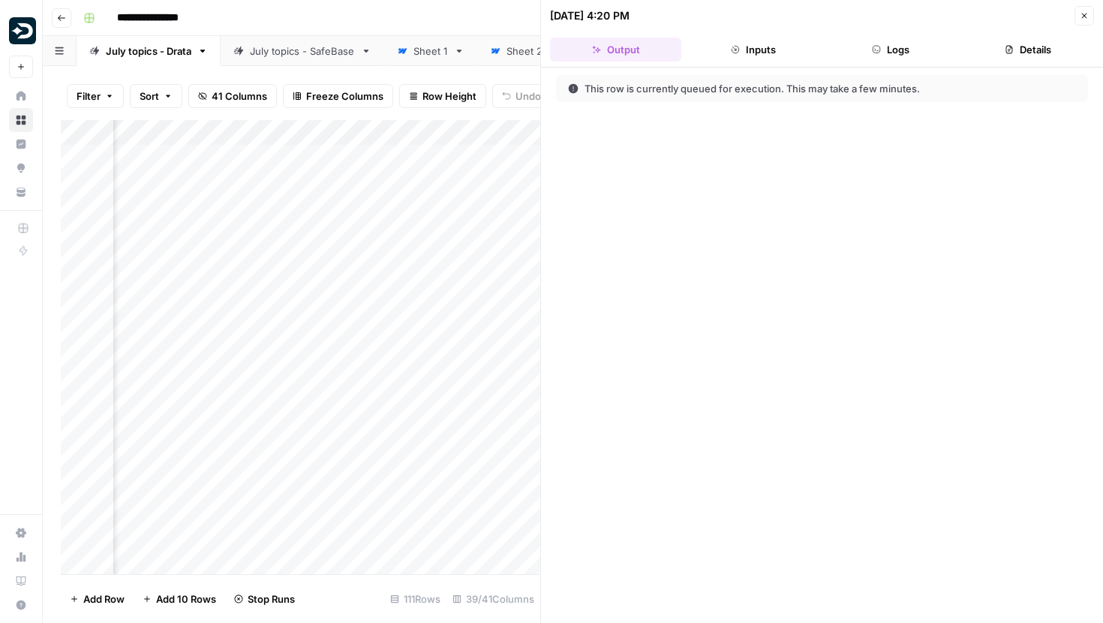
click at [1081, 15] on icon "button" at bounding box center [1084, 15] width 9 height 9
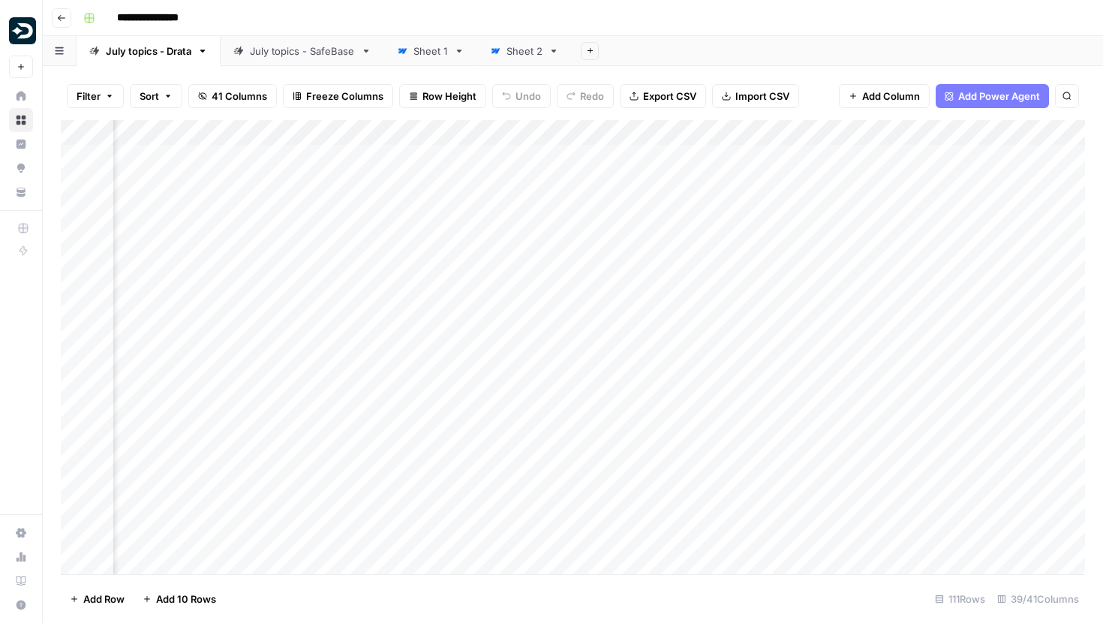
click at [253, 198] on div "Add Column" at bounding box center [573, 347] width 1025 height 454
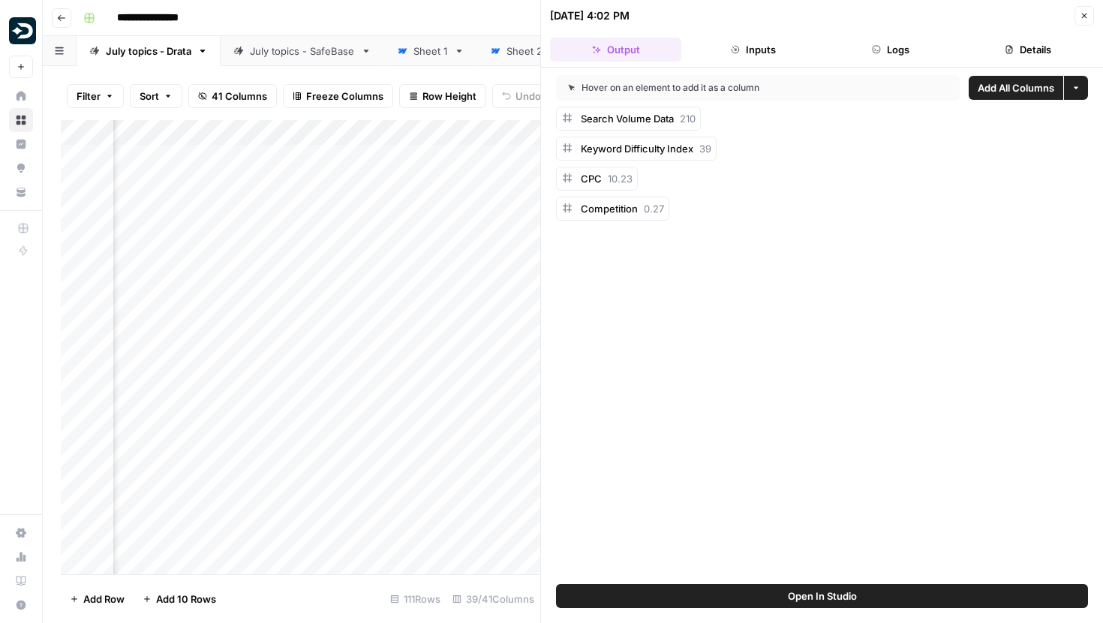
click at [229, 200] on div "Add Column" at bounding box center [301, 347] width 480 height 454
click at [281, 200] on div at bounding box center [224, 202] width 137 height 41
click at [279, 195] on div at bounding box center [224, 202] width 137 height 41
click at [1087, 15] on icon "button" at bounding box center [1084, 15] width 9 height 9
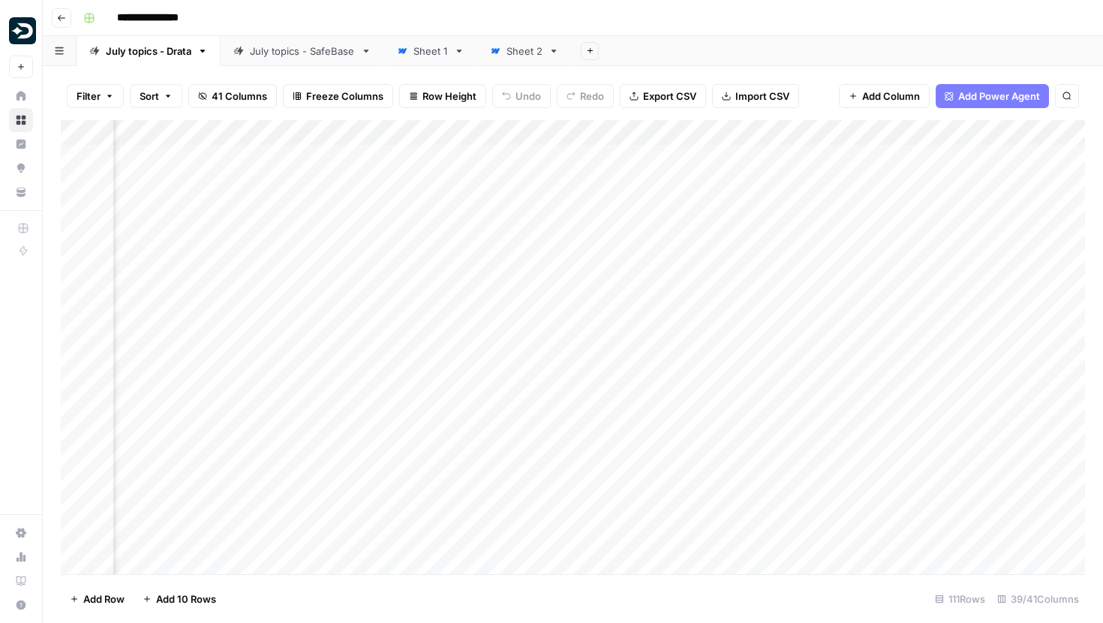
click at [281, 191] on div "Add Column" at bounding box center [573, 347] width 1025 height 454
click at [273, 236] on div "Add Column" at bounding box center [573, 347] width 1025 height 454
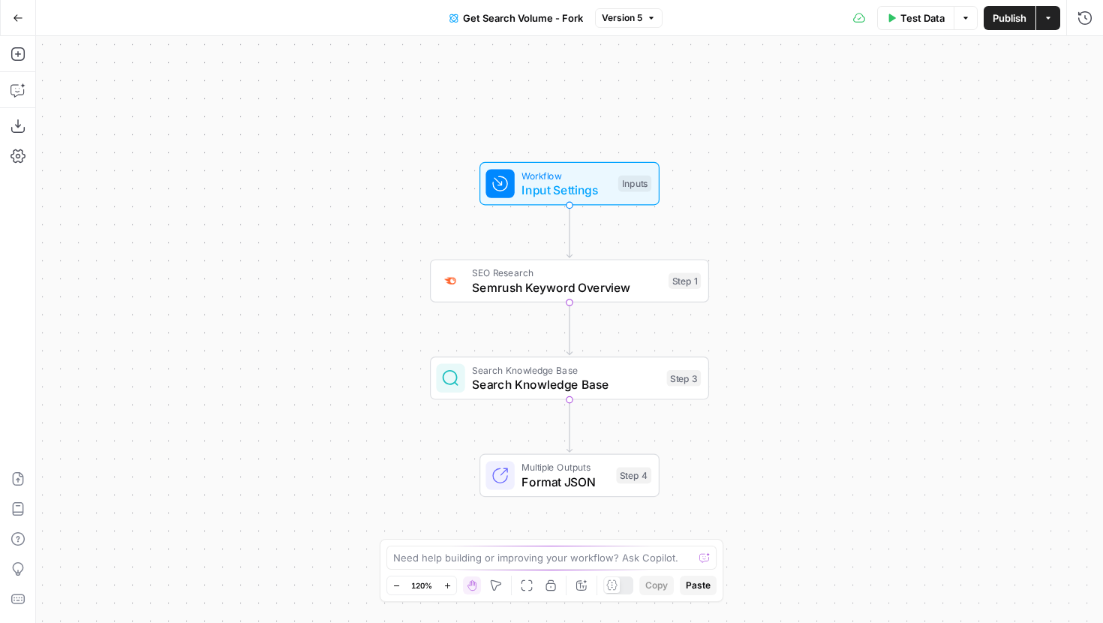
click at [641, 390] on span "Search Knowledge Base" at bounding box center [566, 384] width 188 height 18
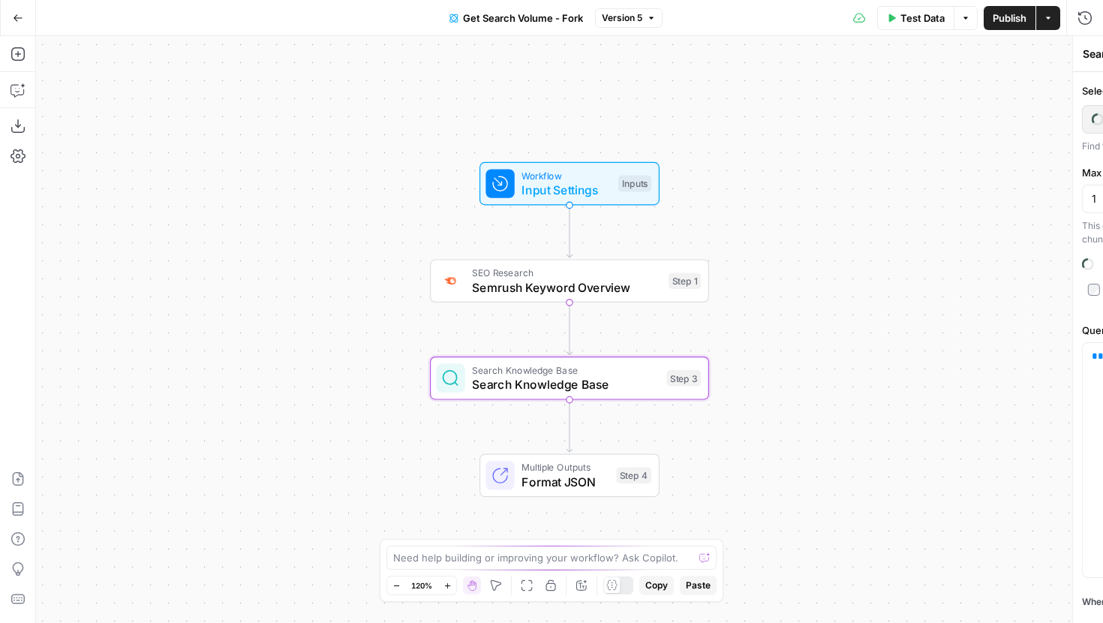
type input "Drata Sitemap"
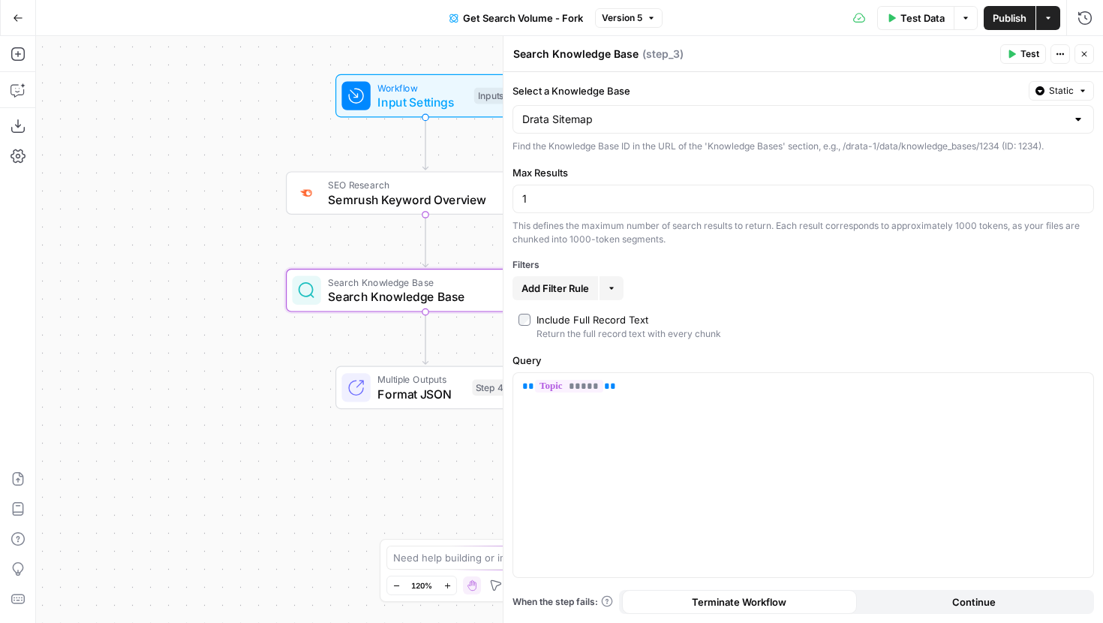
drag, startPoint x: 316, startPoint y: 364, endPoint x: 171, endPoint y: 270, distance: 172.6
click at [171, 271] on div "Workflow Input Settings Inputs SEO Research Semrush Keyword Overview Step 1 Sea…" at bounding box center [569, 329] width 1067 height 587
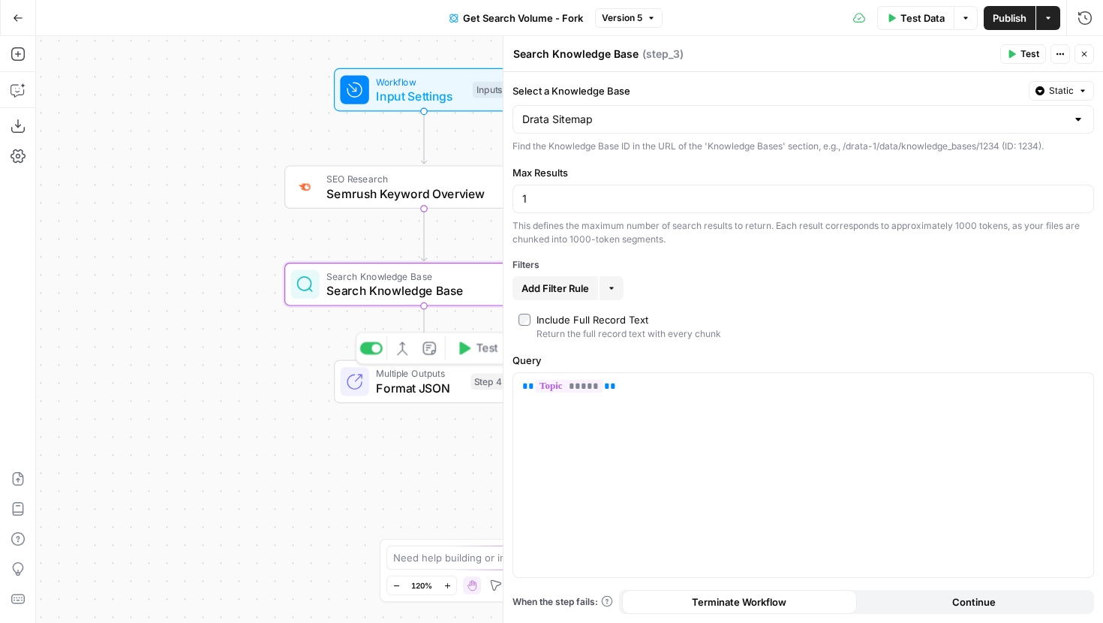
click at [363, 378] on div at bounding box center [354, 381] width 29 height 29
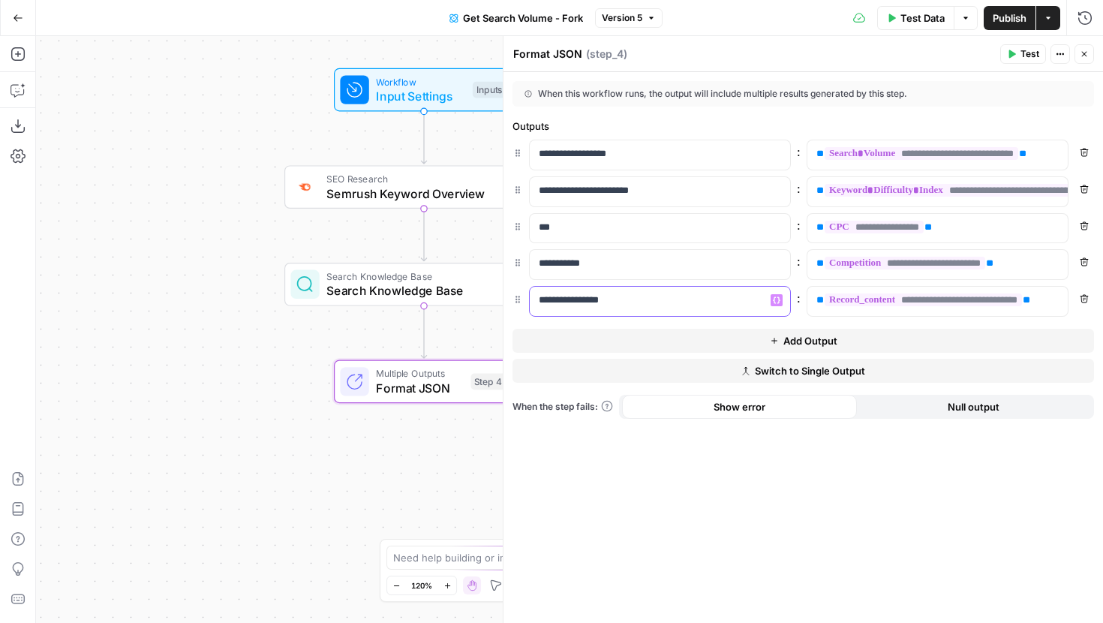
click at [736, 305] on p "**********" at bounding box center [660, 300] width 242 height 15
drag, startPoint x: 820, startPoint y: 301, endPoint x: 1101, endPoint y: 298, distance: 280.8
click at [1101, 298] on div "**********" at bounding box center [804, 347] width 600 height 551
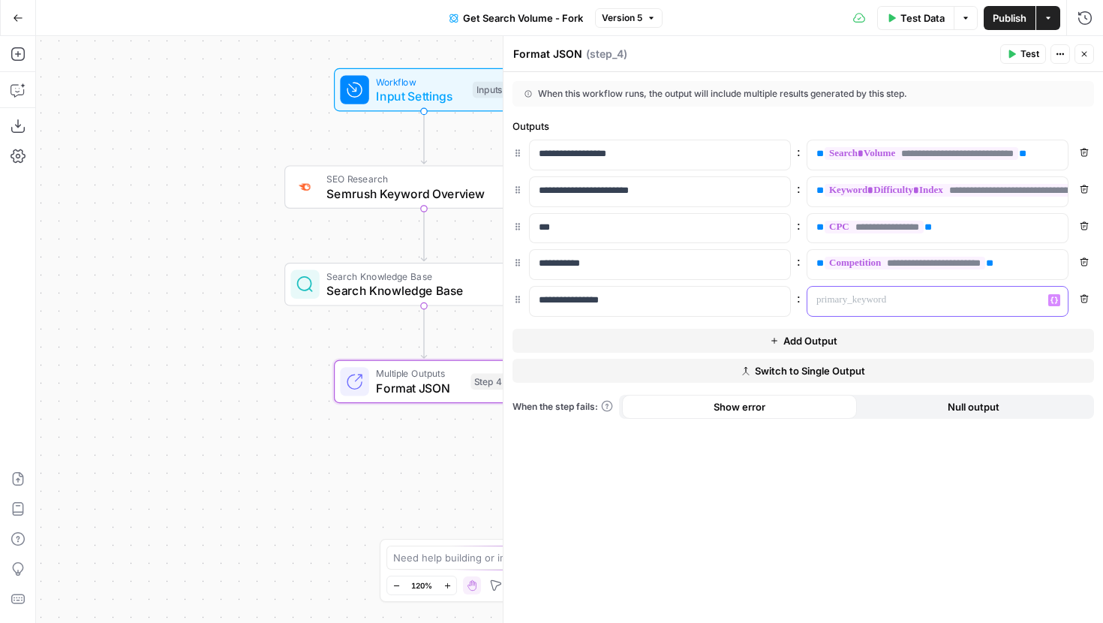
click at [1057, 300] on button "Variables Menu" at bounding box center [1055, 300] width 12 height 12
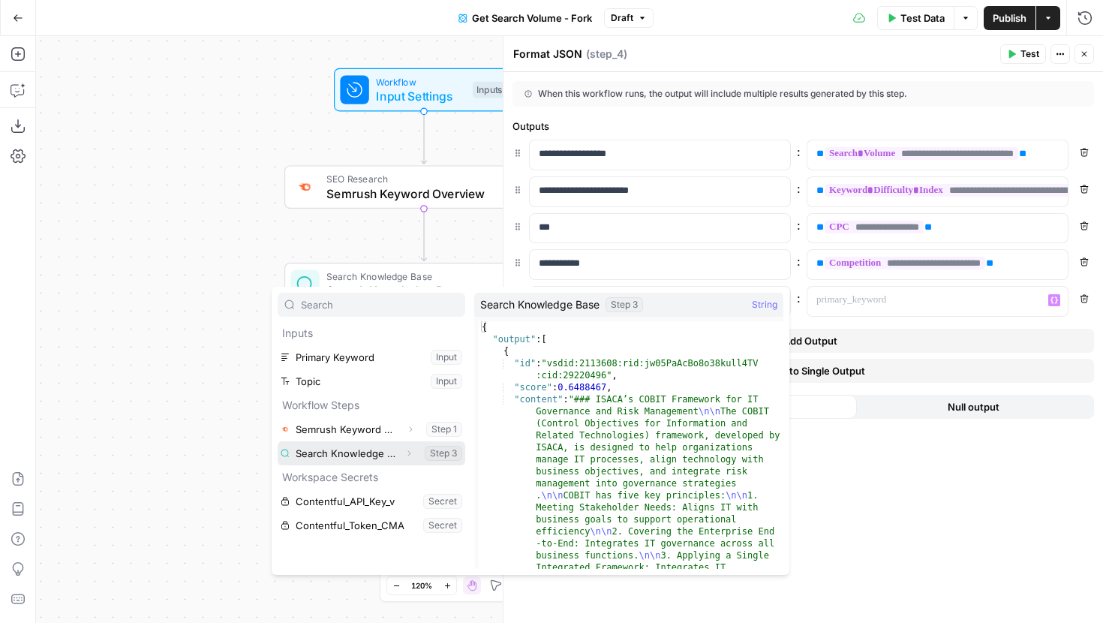
click at [408, 449] on icon "button" at bounding box center [409, 453] width 9 height 9
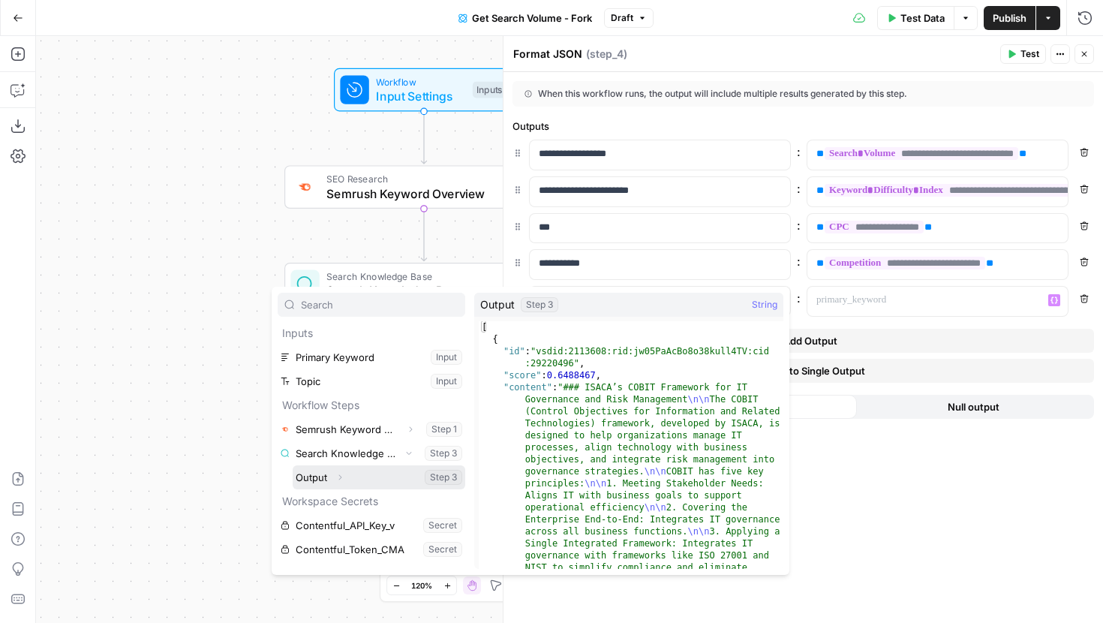
click at [333, 473] on button "Expand" at bounding box center [340, 478] width 20 height 20
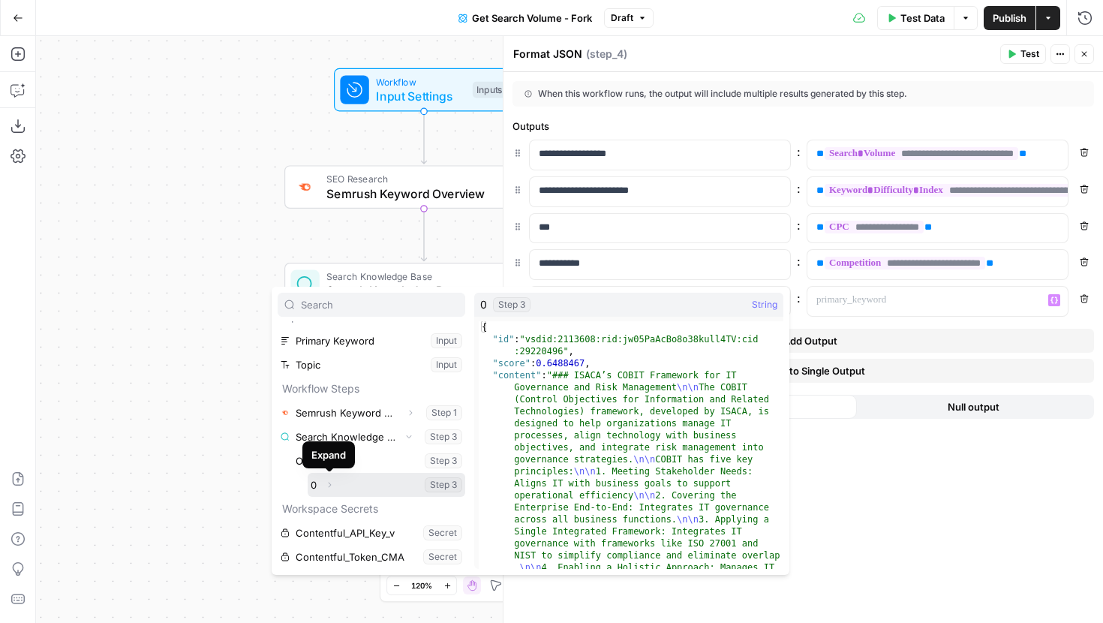
click at [330, 478] on button "Expand" at bounding box center [330, 485] width 20 height 20
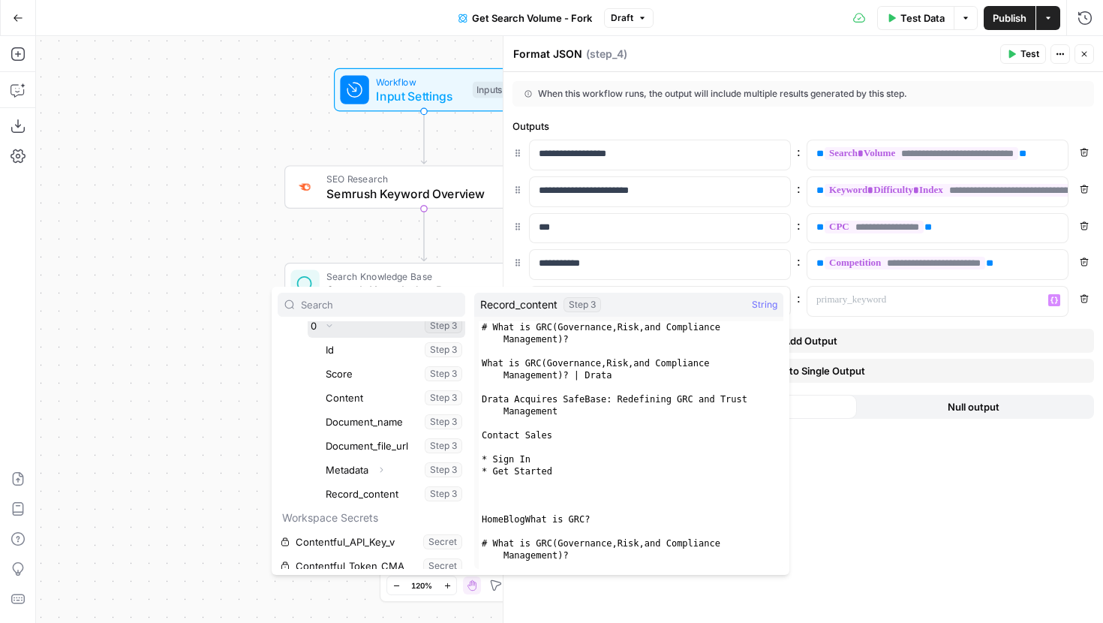
scroll to position [179, 0]
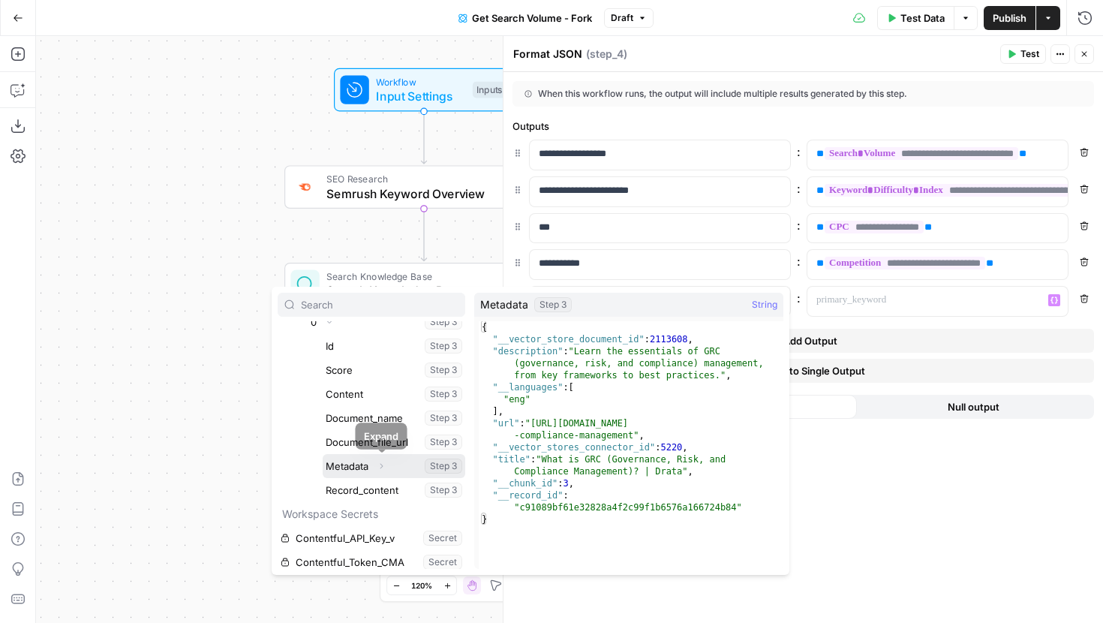
click at [381, 462] on icon "button" at bounding box center [381, 466] width 9 height 9
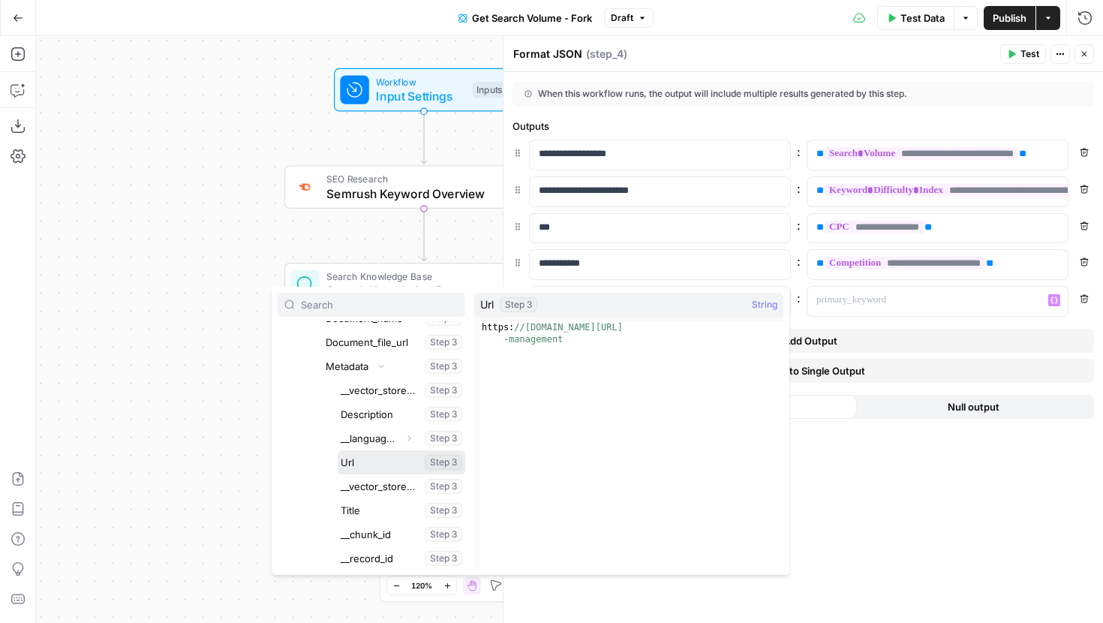
click at [369, 463] on button "Select variable Url" at bounding box center [402, 462] width 128 height 24
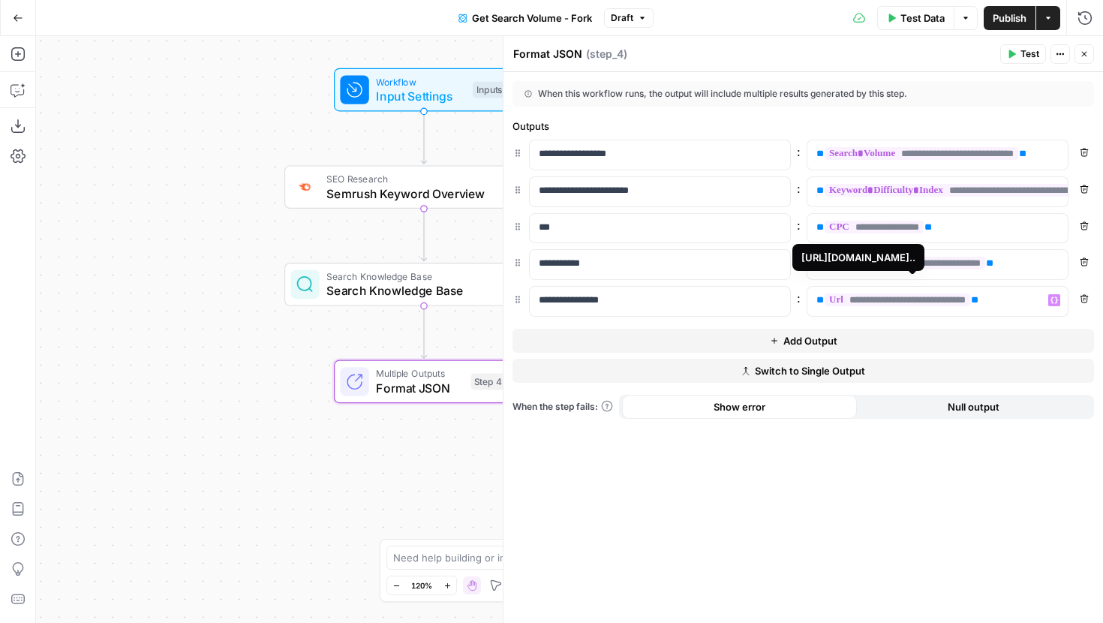
click at [929, 296] on span "**********" at bounding box center [898, 299] width 146 height 13
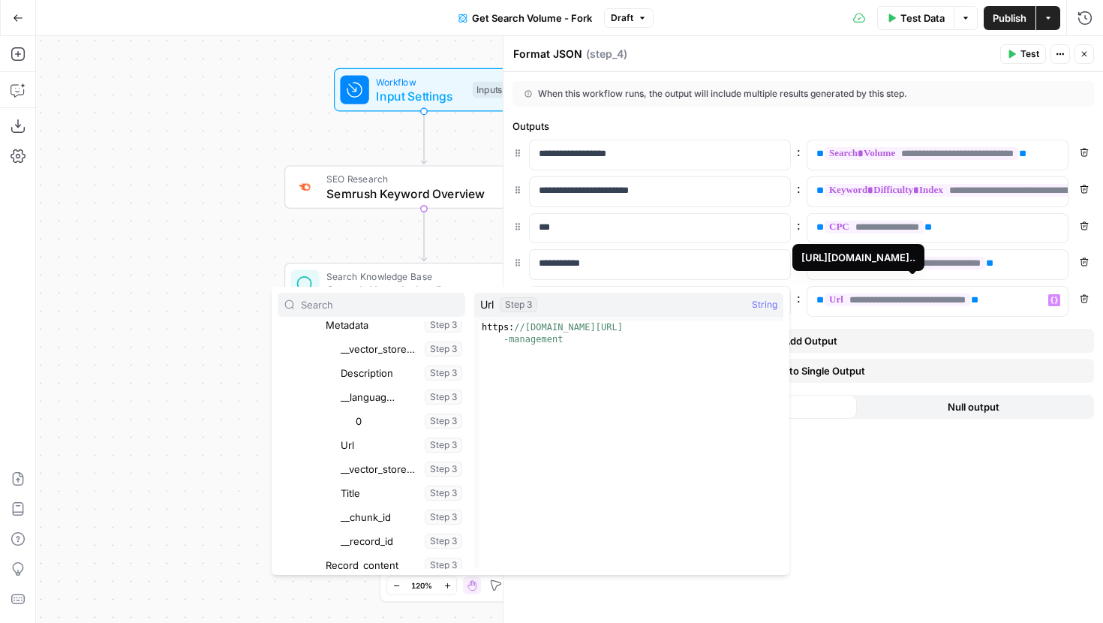
click at [934, 303] on span "**********" at bounding box center [898, 299] width 146 height 13
click at [932, 299] on span "**********" at bounding box center [898, 299] width 146 height 13
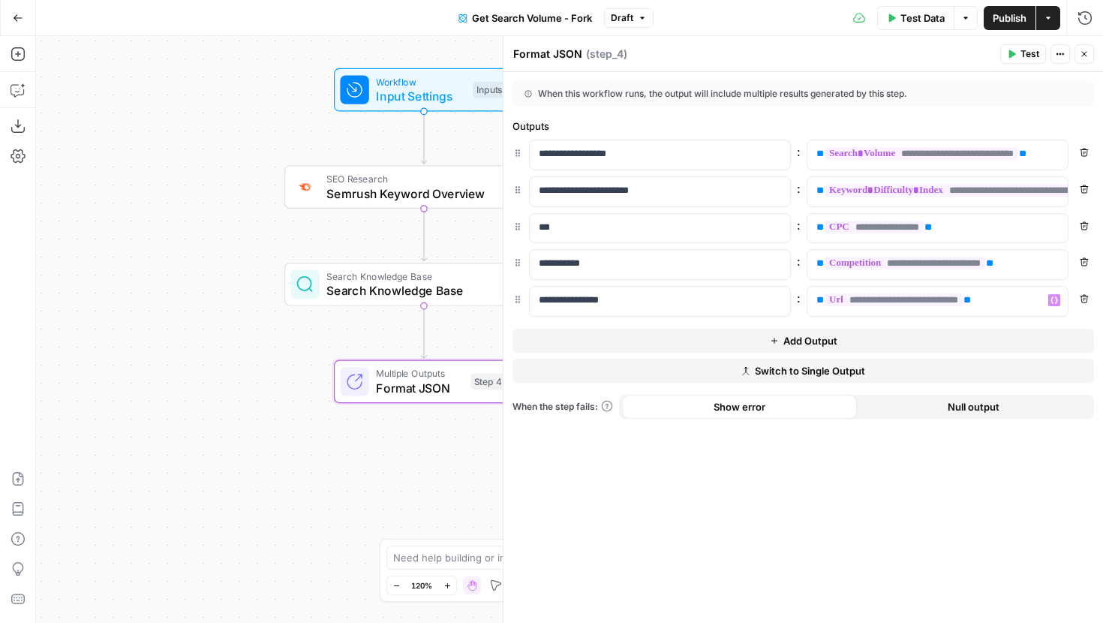
click at [847, 341] on button "Add Output" at bounding box center [804, 341] width 582 height 24
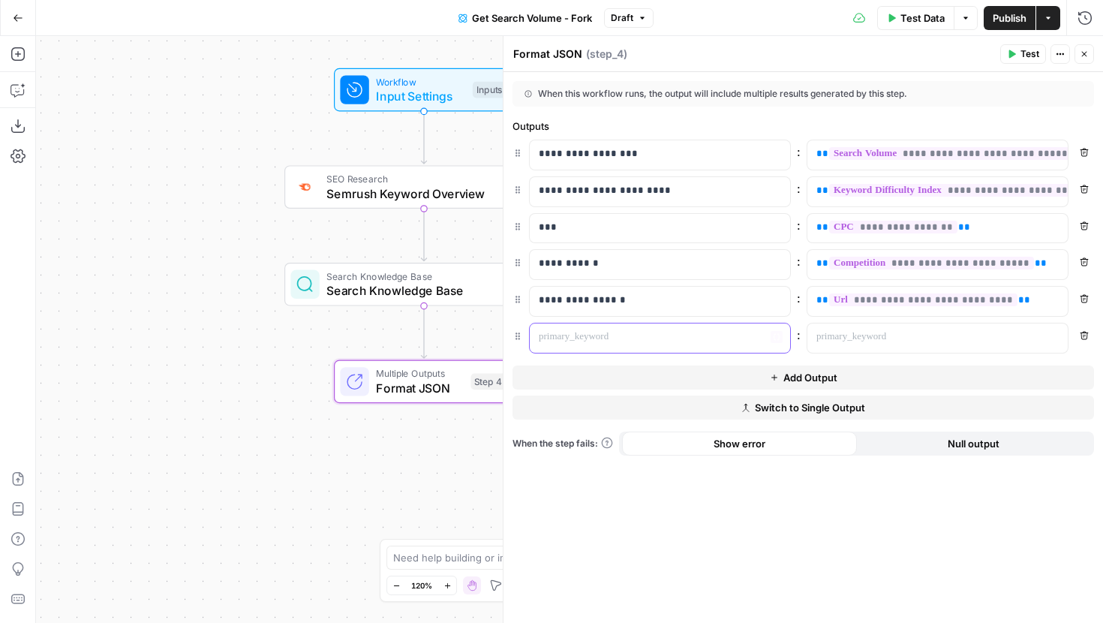
click at [645, 351] on div at bounding box center [648, 338] width 236 height 29
click at [868, 343] on p at bounding box center [926, 337] width 218 height 15
click at [1058, 332] on button "Variables Menu" at bounding box center [1055, 337] width 12 height 12
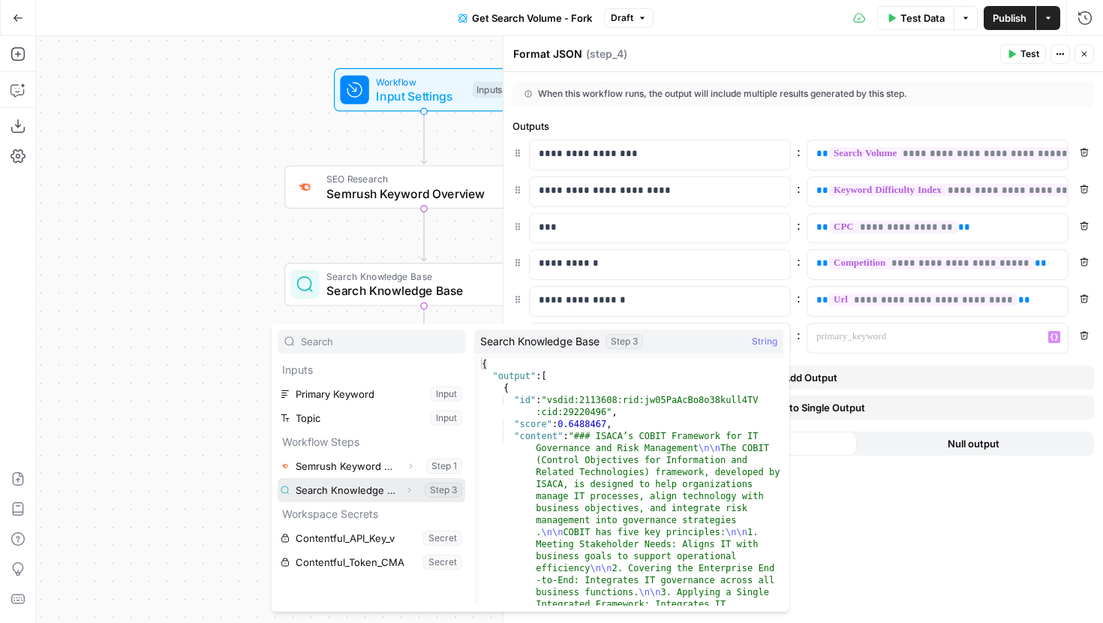
click at [407, 487] on icon "button" at bounding box center [409, 490] width 9 height 9
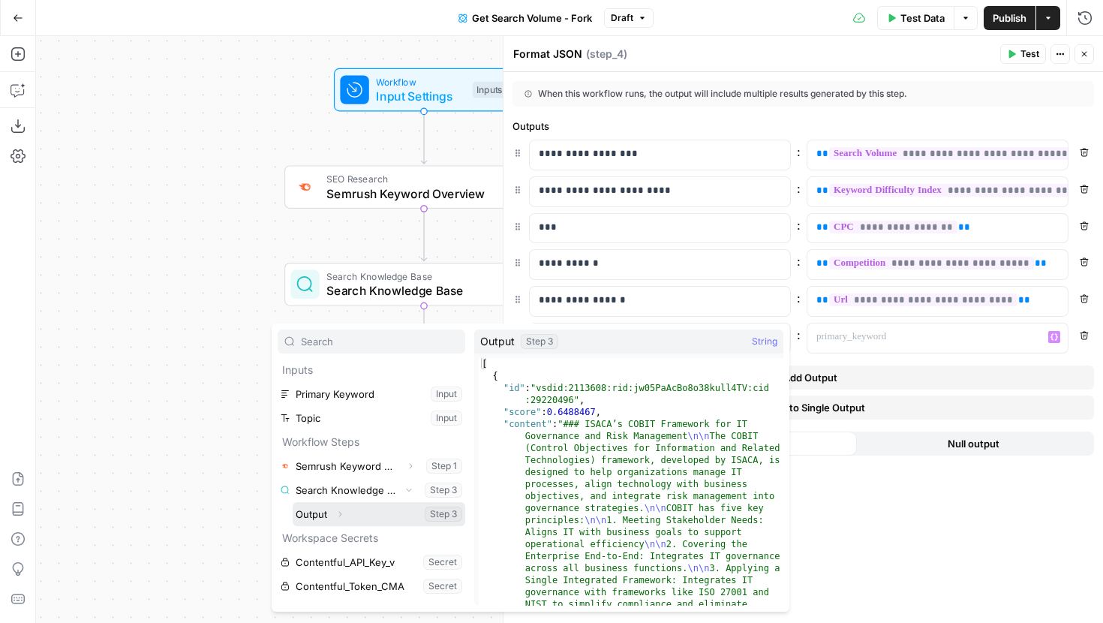
click at [342, 510] on icon "button" at bounding box center [340, 514] width 9 height 9
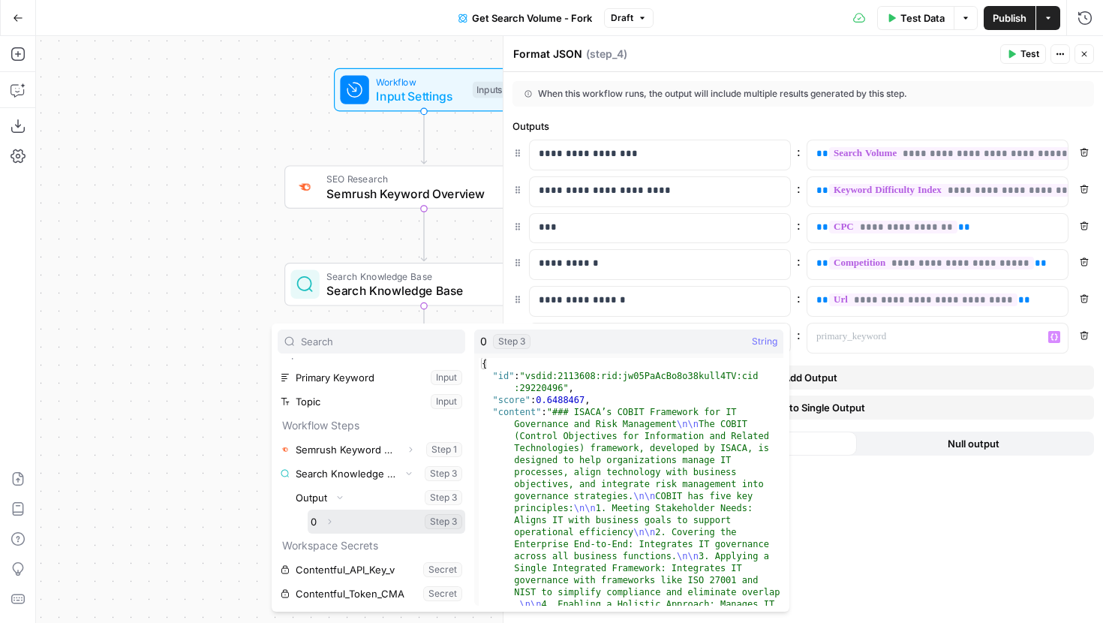
click at [332, 519] on icon "button" at bounding box center [329, 521] width 9 height 9
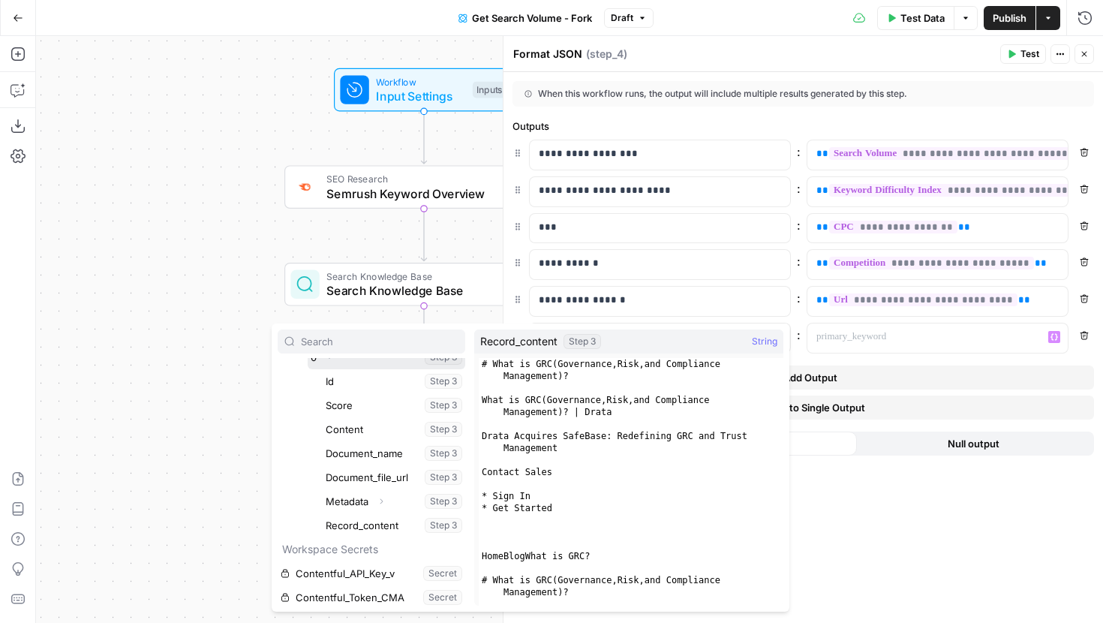
scroll to position [182, 0]
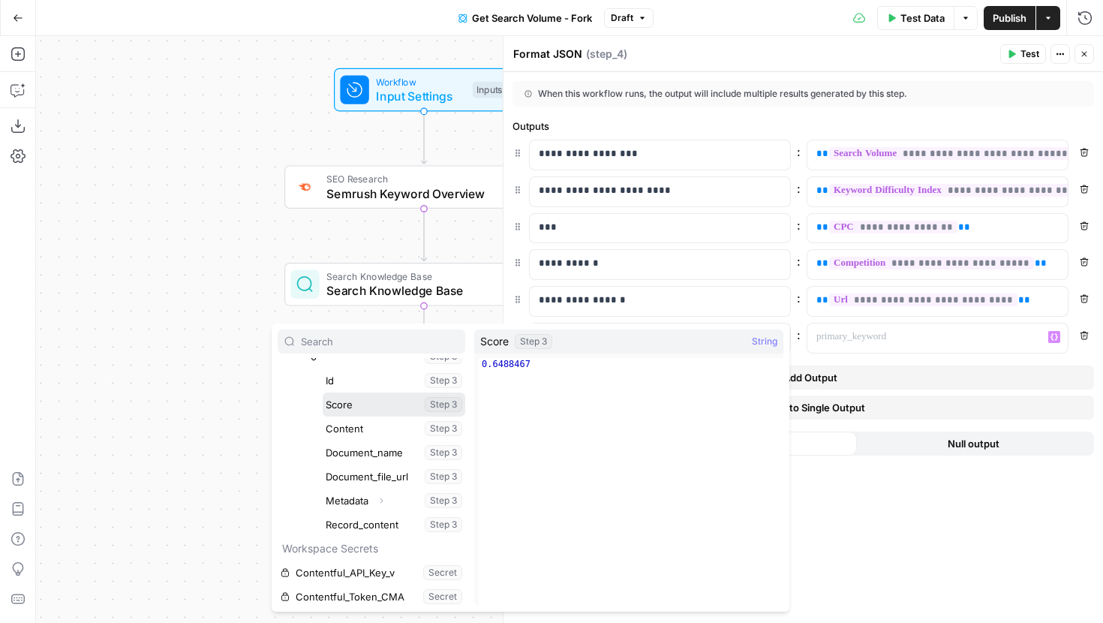
click at [355, 406] on button "Select variable Score" at bounding box center [394, 405] width 143 height 24
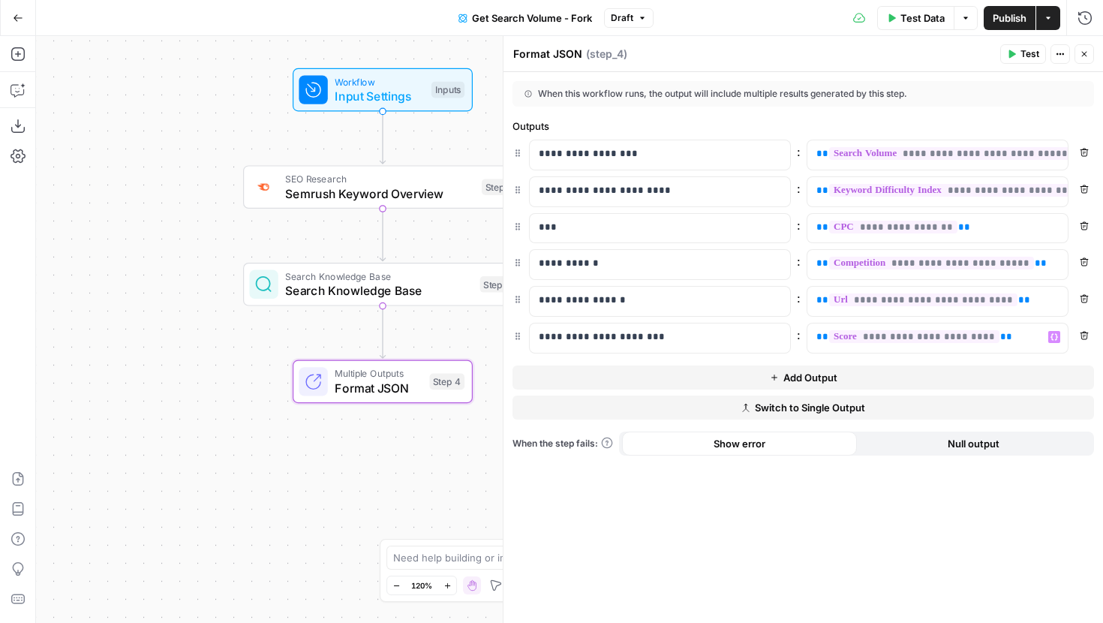
drag, startPoint x: 417, startPoint y: 432, endPoint x: 146, endPoint y: 430, distance: 271.0
click at [146, 430] on div "Workflow Input Settings Inputs SEO Research Semrush Keyword Overview Step 1 Sea…" at bounding box center [569, 329] width 1067 height 587
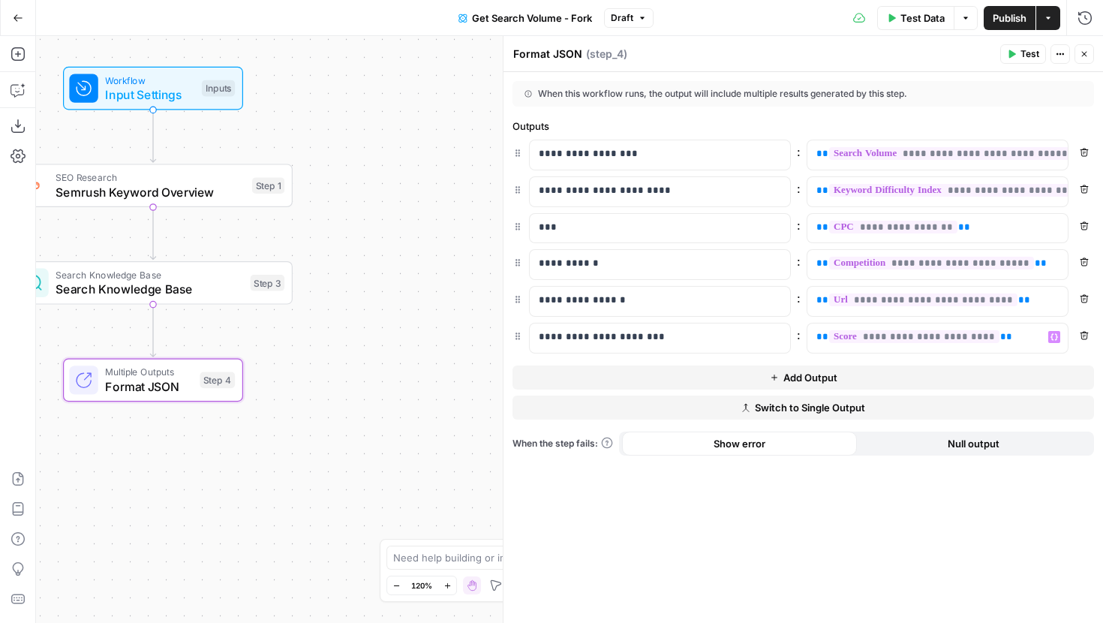
click at [1011, 29] on div "Test Data Options Publish Actions Run History" at bounding box center [879, 17] width 450 height 35
click at [1010, 18] on span "Publish" at bounding box center [1010, 18] width 34 height 15
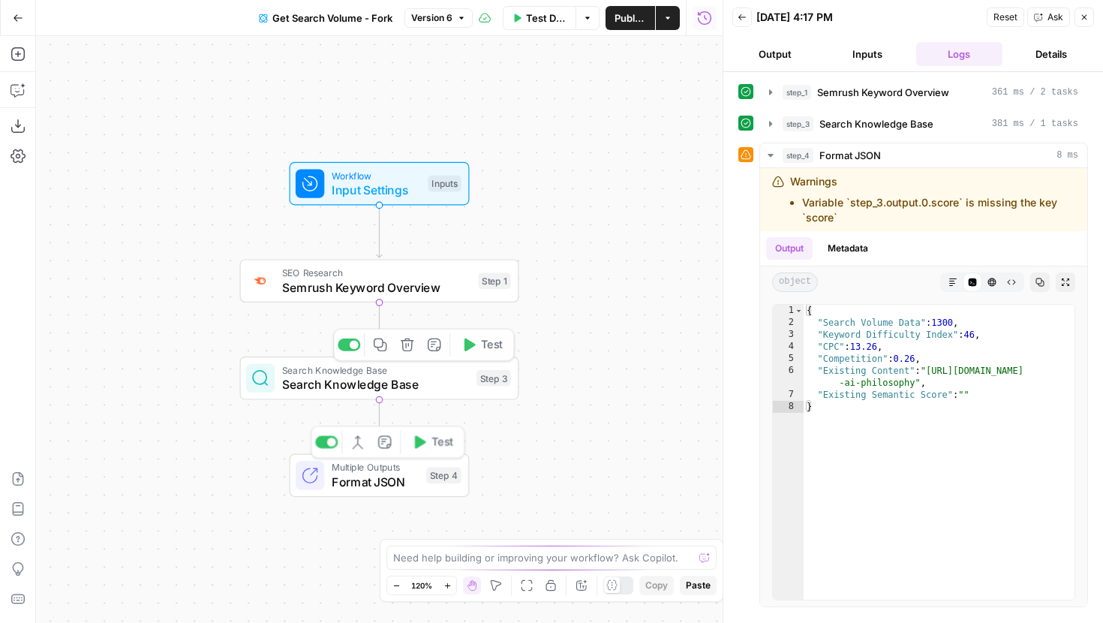
click at [413, 484] on span "Format JSON" at bounding box center [375, 482] width 87 height 18
click at [390, 472] on span "Multiple Outputs" at bounding box center [375, 468] width 87 height 14
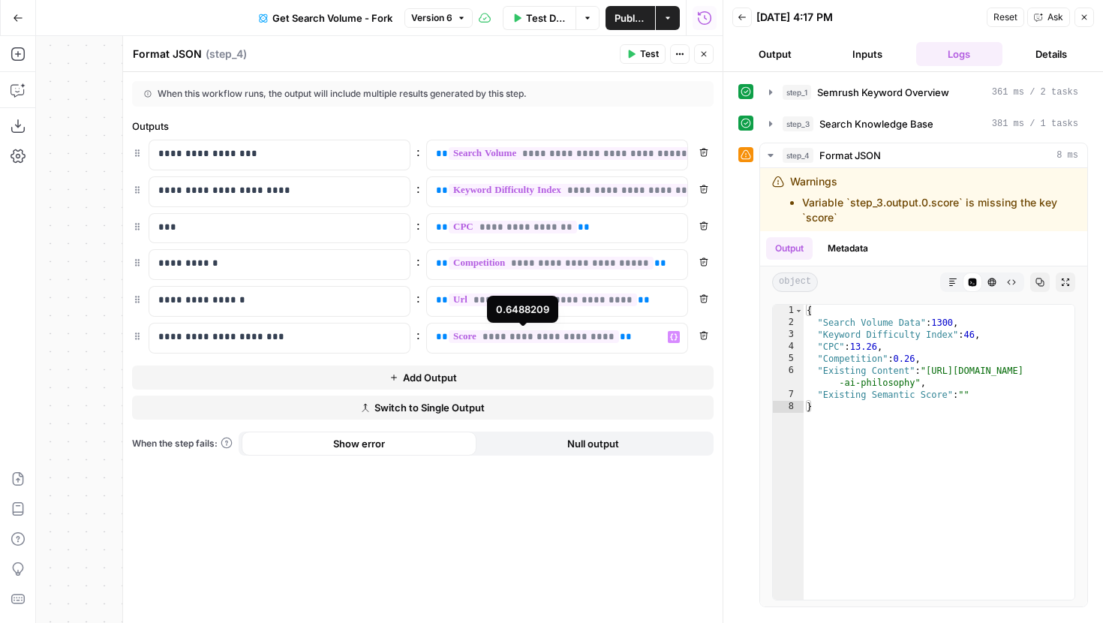
click at [561, 339] on span "**********" at bounding box center [534, 336] width 170 height 13
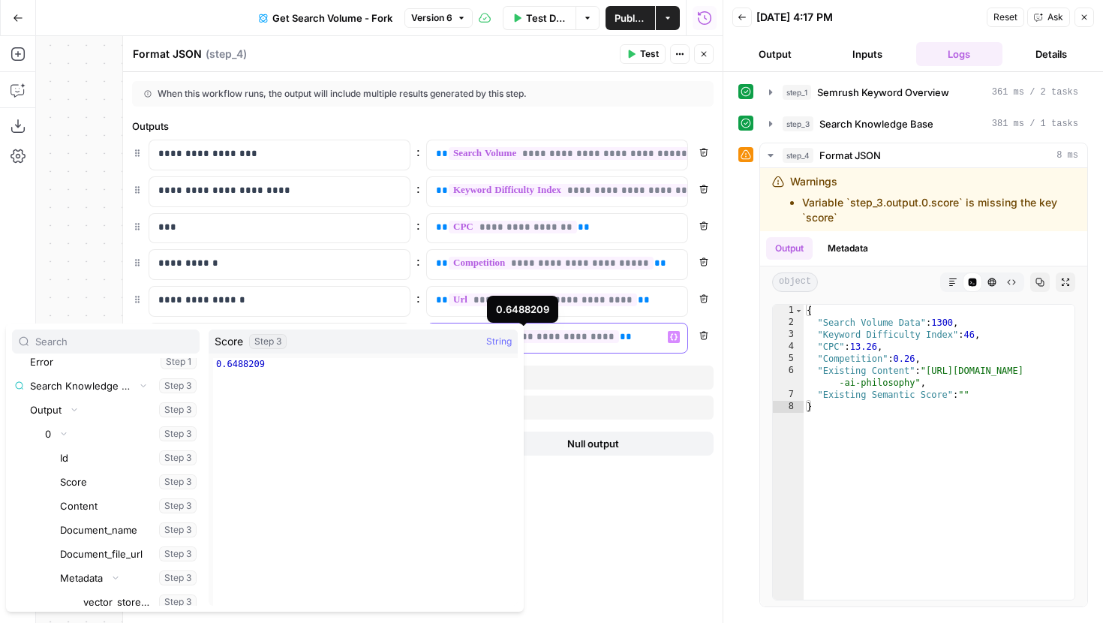
click at [564, 339] on span "**********" at bounding box center [534, 336] width 170 height 13
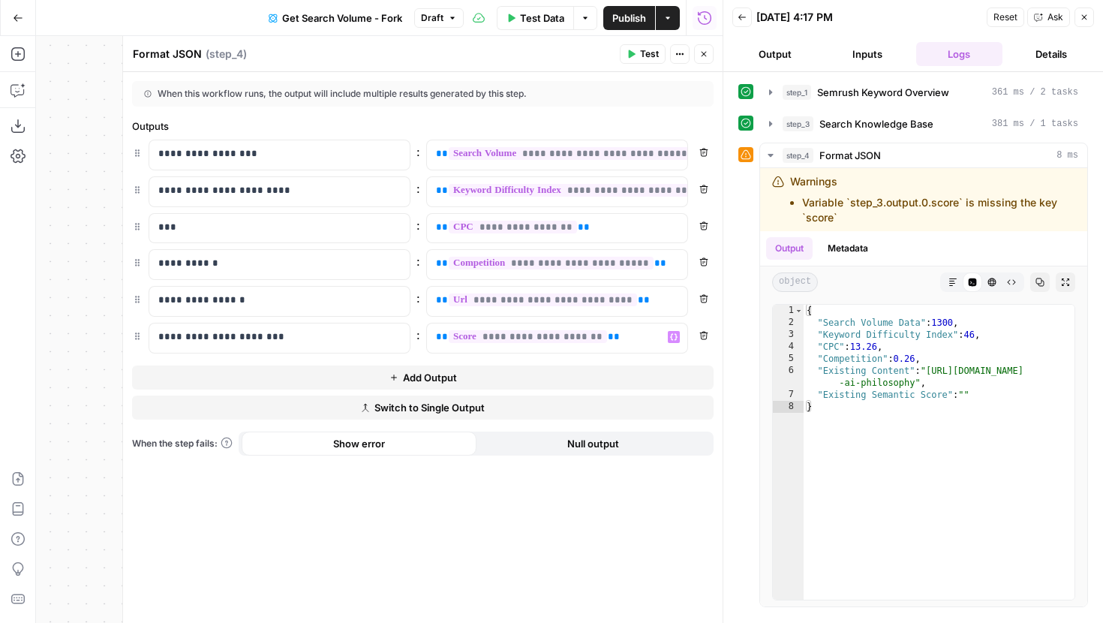
click at [570, 549] on div "**********" at bounding box center [423, 347] width 600 height 551
click at [616, 19] on span "Publish" at bounding box center [630, 18] width 34 height 15
